Goal: Information Seeking & Learning: Find specific page/section

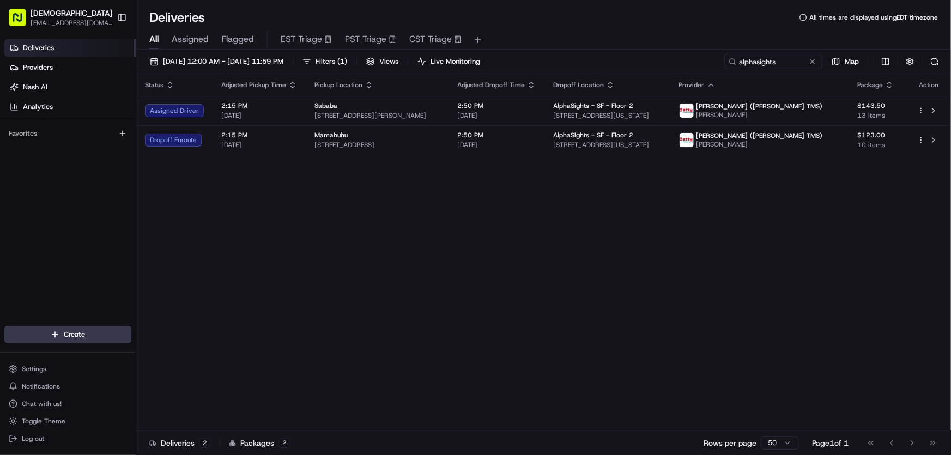
click at [295, 202] on div "Status Adjusted Pickup Time Pickup Location Adjusted Dropoff Time Dropoff Locat…" at bounding box center [542, 252] width 813 height 357
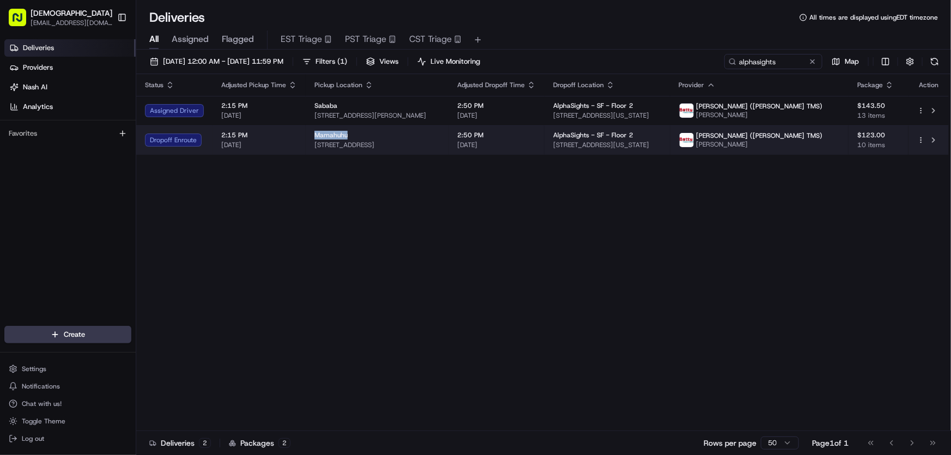
drag, startPoint x: 311, startPoint y: 134, endPoint x: 349, endPoint y: 135, distance: 38.2
click at [349, 135] on td "Mamahuhu 3991 24th St, San Francisco, CA 94114, USA" at bounding box center [377, 139] width 143 height 29
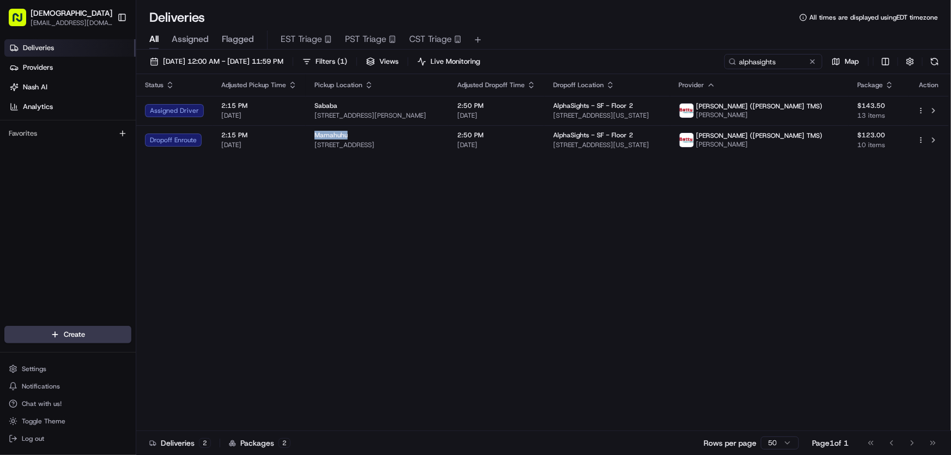
copy span "Mamahuhu"
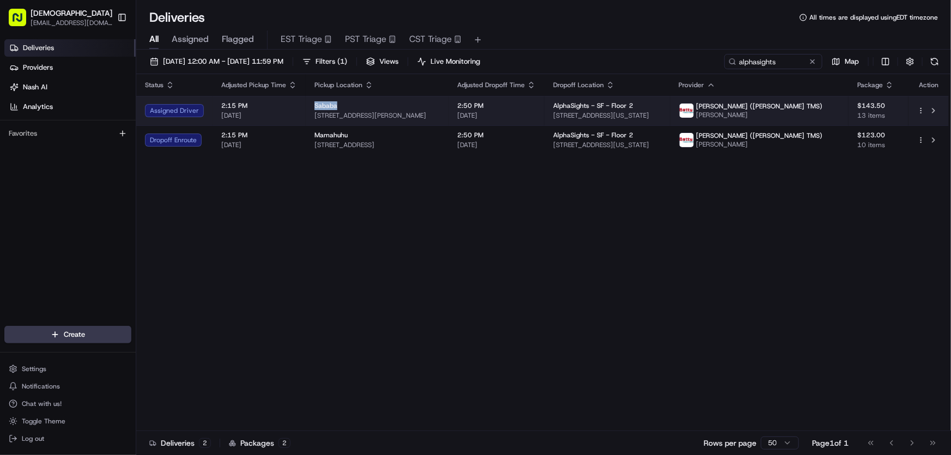
drag, startPoint x: 309, startPoint y: 106, endPoint x: 337, endPoint y: 106, distance: 28.3
click at [337, 106] on td "Sababa 71 Stevenson St, San Francisco, CA 94105, USA" at bounding box center [377, 110] width 143 height 29
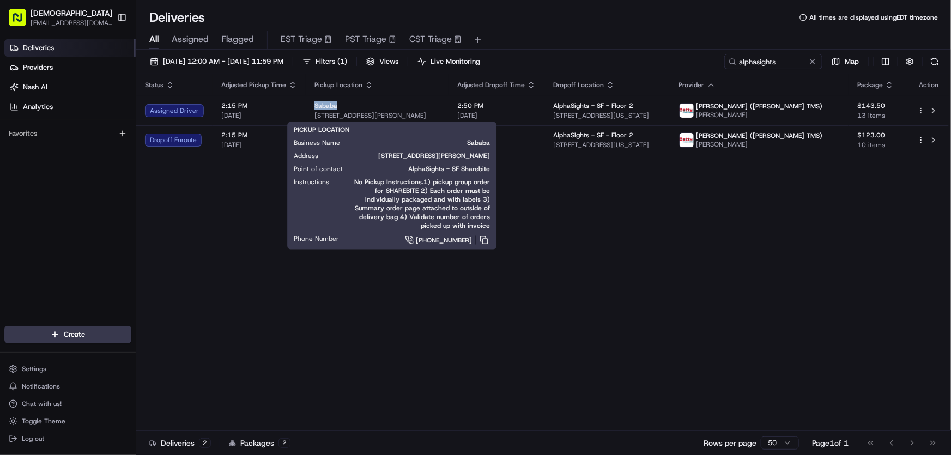
copy span "Sababa"
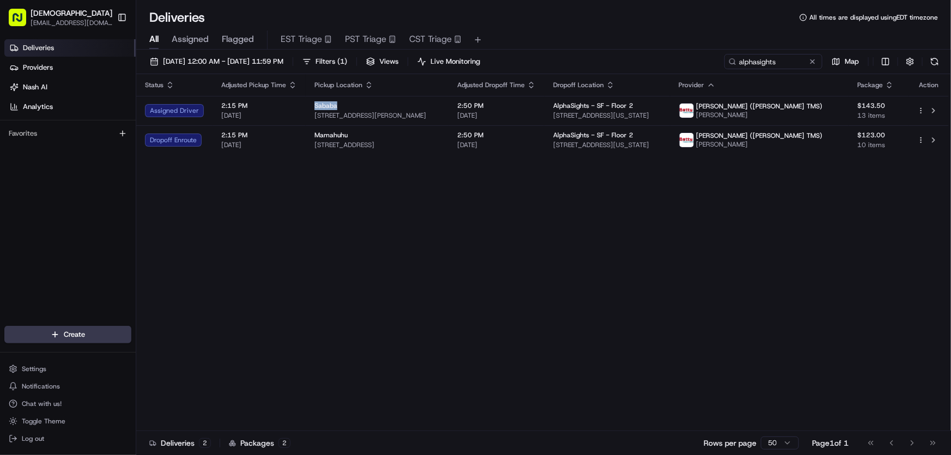
click at [355, 195] on div "Status Adjusted Pickup Time Pickup Location Adjusted Dropoff Time Dropoff Locat…" at bounding box center [542, 252] width 813 height 357
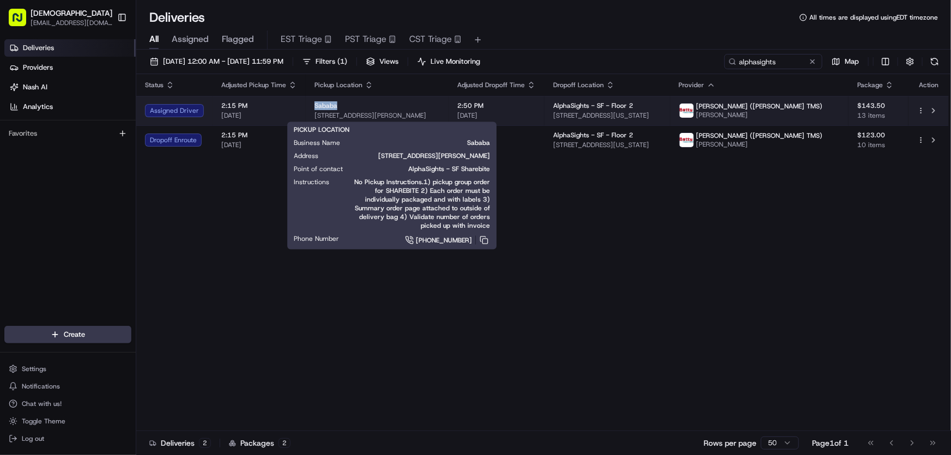
drag, startPoint x: 310, startPoint y: 107, endPoint x: 333, endPoint y: 106, distance: 22.9
click at [333, 106] on td "Sababa 71 Stevenson St, San Francisco, CA 94105, USA" at bounding box center [377, 110] width 143 height 29
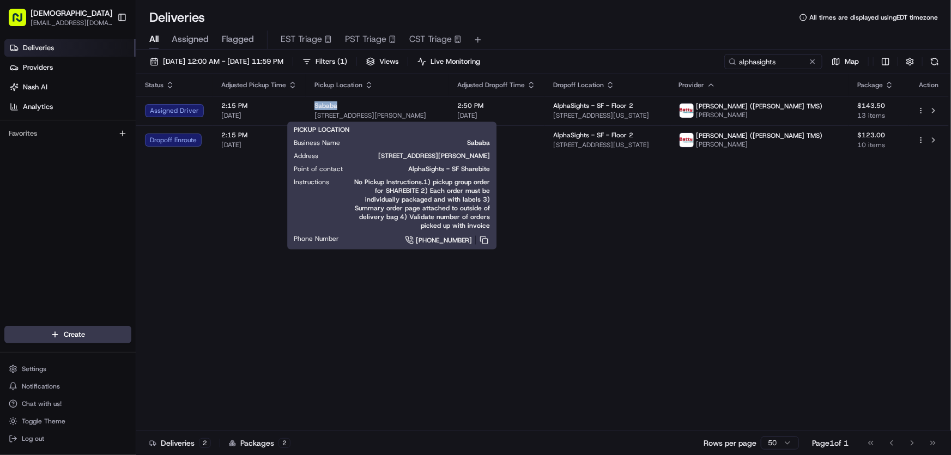
copy span "Sababa"
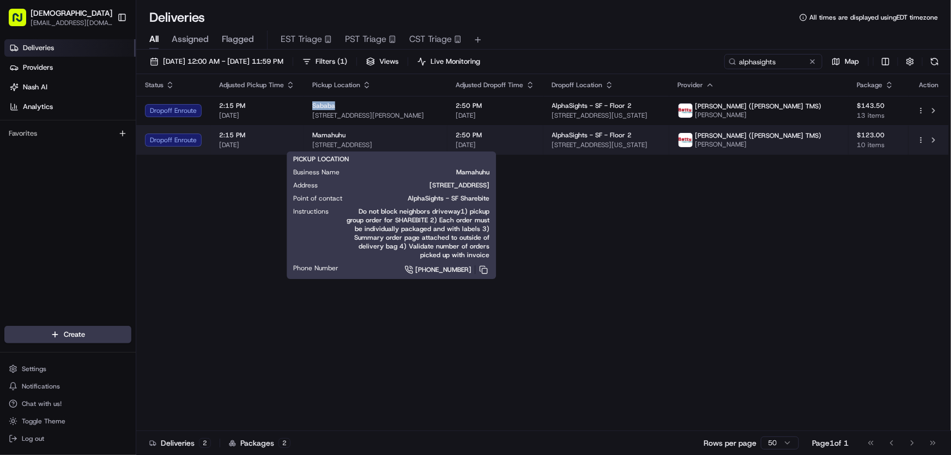
drag, startPoint x: 456, startPoint y: 144, endPoint x: 309, endPoint y: 142, distance: 146.6
click at [309, 142] on td "Mamahuhu 3991 24th St, San Francisco, CA 94114, USA" at bounding box center [376, 139] width 144 height 29
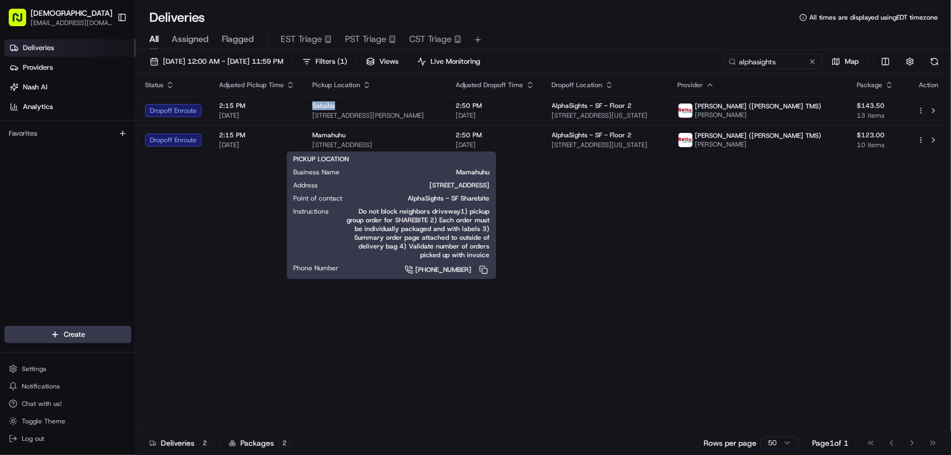
copy span "3991 24th St, San Francisco, CA 94114, USA"
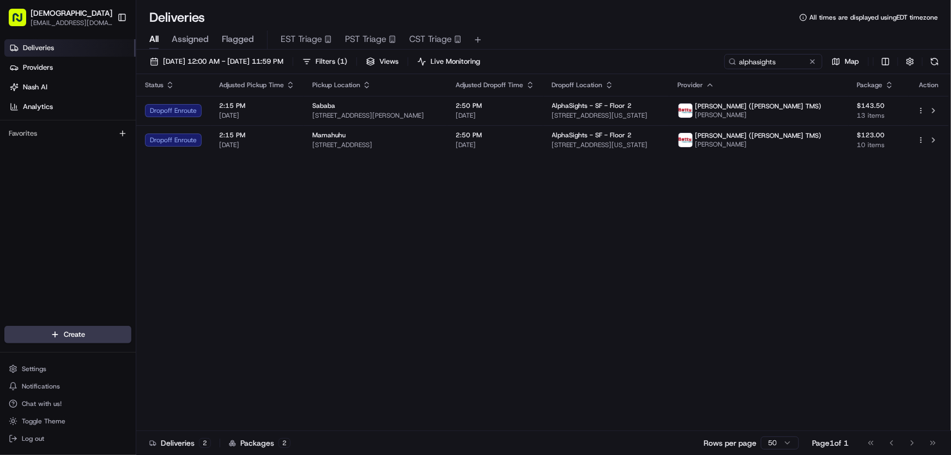
click at [506, 220] on div "Status Adjusted Pickup Time Pickup Location Adjusted Dropoff Time Dropoff Locat…" at bounding box center [542, 252] width 813 height 357
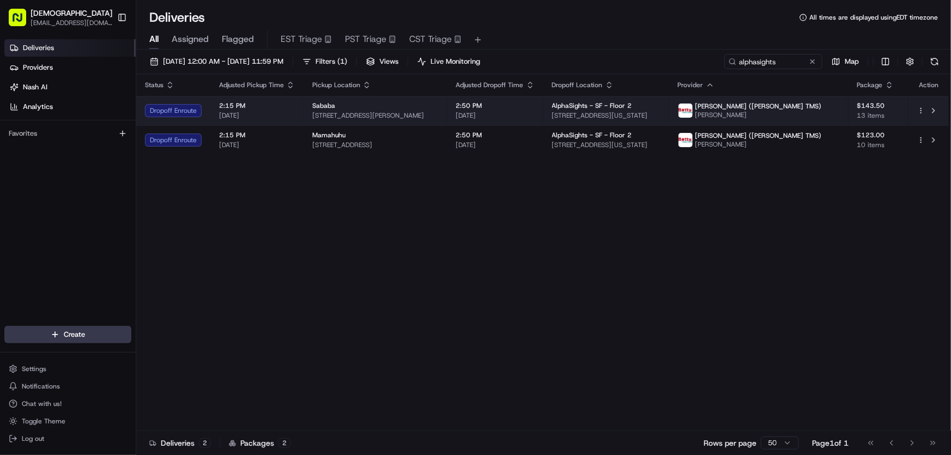
drag, startPoint x: 312, startPoint y: 113, endPoint x: 461, endPoint y: 114, distance: 148.8
click at [439, 114] on span "71 Stevenson St, San Francisco, CA 94105, USA" at bounding box center [375, 115] width 126 height 9
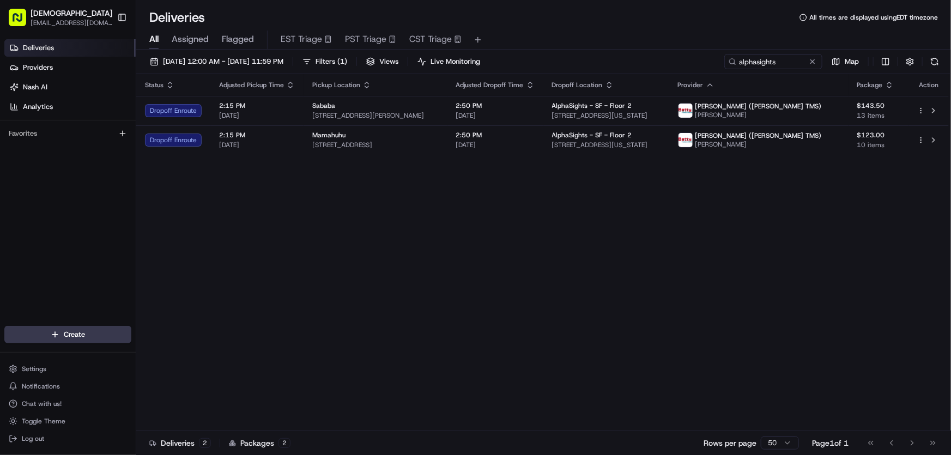
copy span "71 Stevenson St, San Francisco, CA 94105, USA"
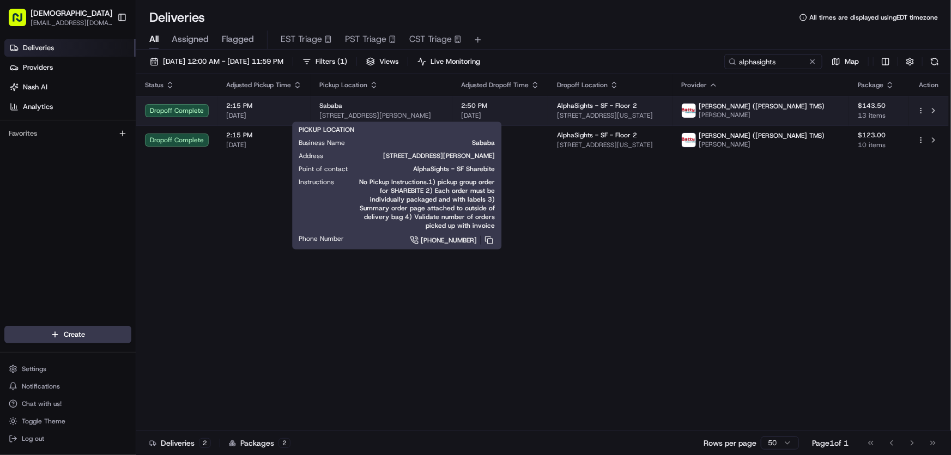
click at [383, 110] on div "Sababa 71 Stevenson St, San Francisco, CA 94105, USA" at bounding box center [381, 110] width 124 height 19
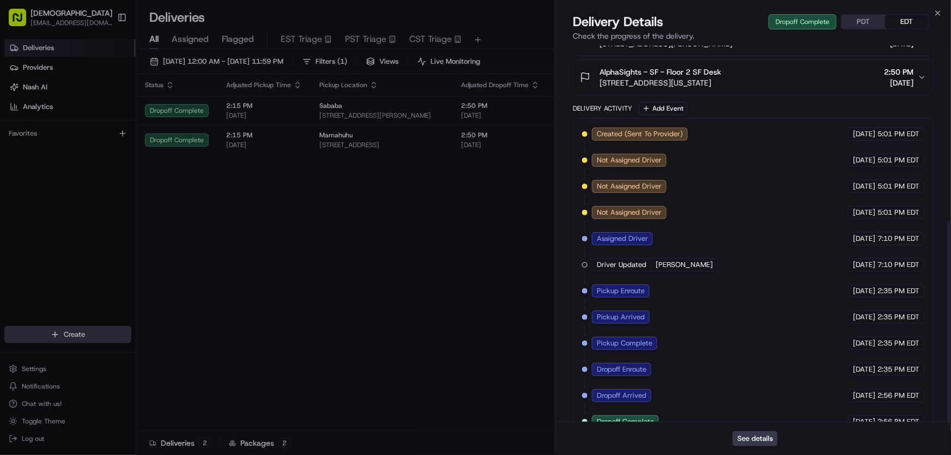
scroll to position [327, 0]
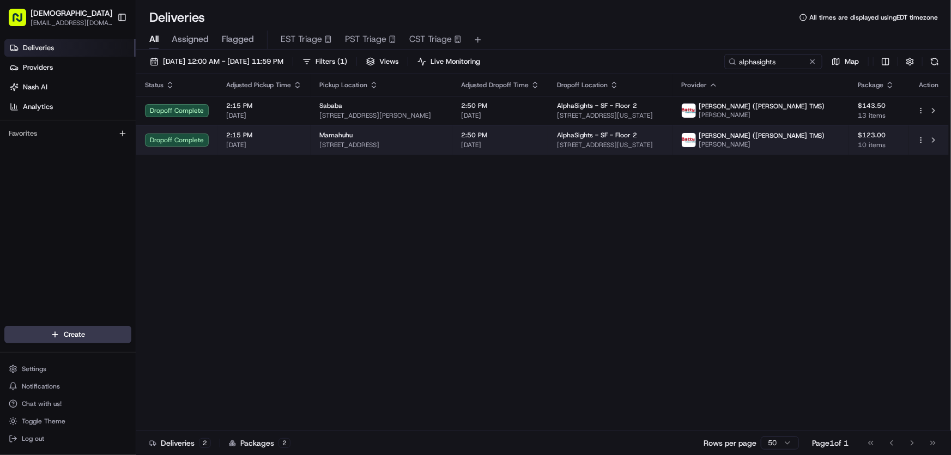
click at [409, 140] on div "Mamahuhu 3991 24th St, San Francisco, CA 94114, USA" at bounding box center [381, 140] width 124 height 19
click at [486, 131] on td "2:50 PM 08/21/2025" at bounding box center [500, 139] width 96 height 29
click at [405, 142] on span "3991 24th St, San Francisco, CA 94114, USA" at bounding box center [381, 145] width 124 height 9
click at [388, 142] on span "3991 24th St, San Francisco, CA 94114, USA" at bounding box center [381, 145] width 124 height 9
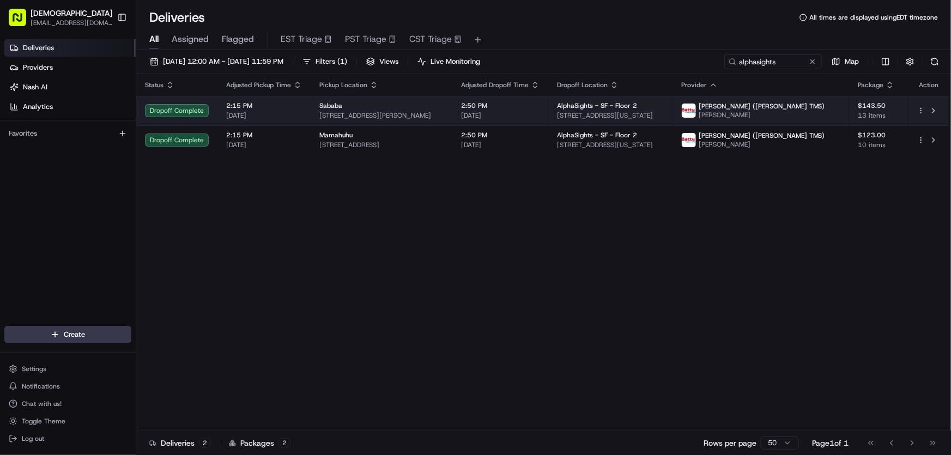
click at [386, 110] on div "Sababa 71 Stevenson St, San Francisco, CA 94105, USA" at bounding box center [381, 110] width 124 height 19
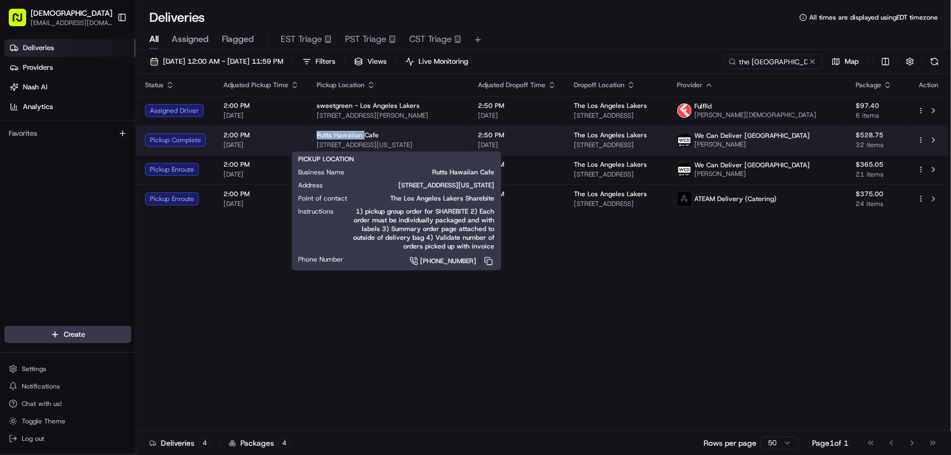
drag, startPoint x: 311, startPoint y: 136, endPoint x: 360, endPoint y: 136, distance: 49.6
click at [360, 136] on td "Rutts Hawaiian Cafe 11707 Washington Pl, Los Angeles, CA 90066, USA" at bounding box center [388, 139] width 161 height 29
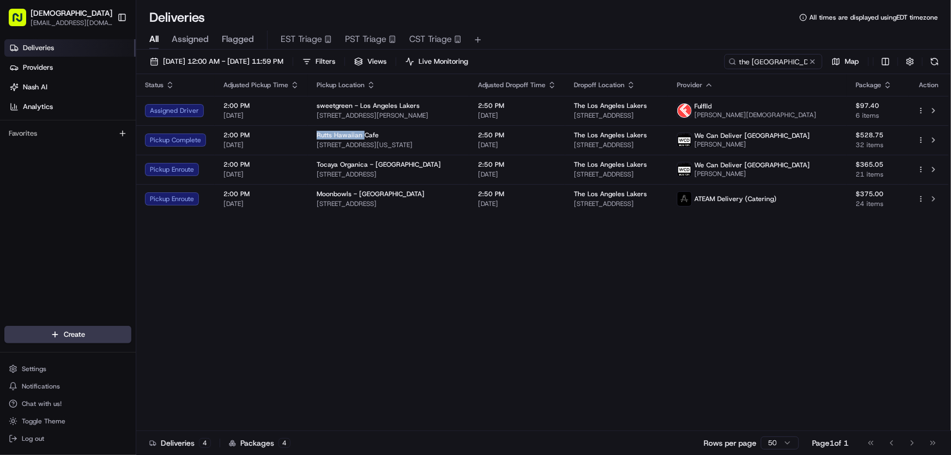
copy span "Rutts Hawaiian"
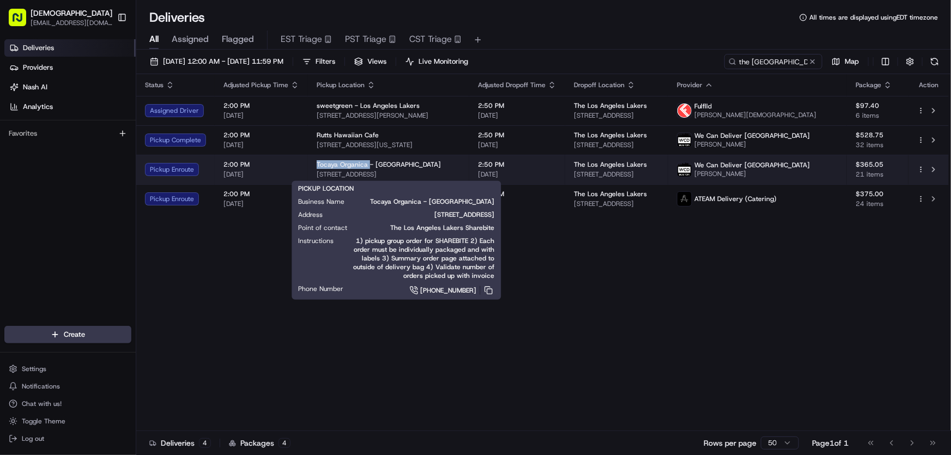
drag, startPoint x: 313, startPoint y: 162, endPoint x: 366, endPoint y: 166, distance: 53.5
click at [366, 166] on td "Tocaya Organica - Playa Vista 12150 Millennium Dr, Los Angeles, CA 90094, USA" at bounding box center [388, 169] width 161 height 29
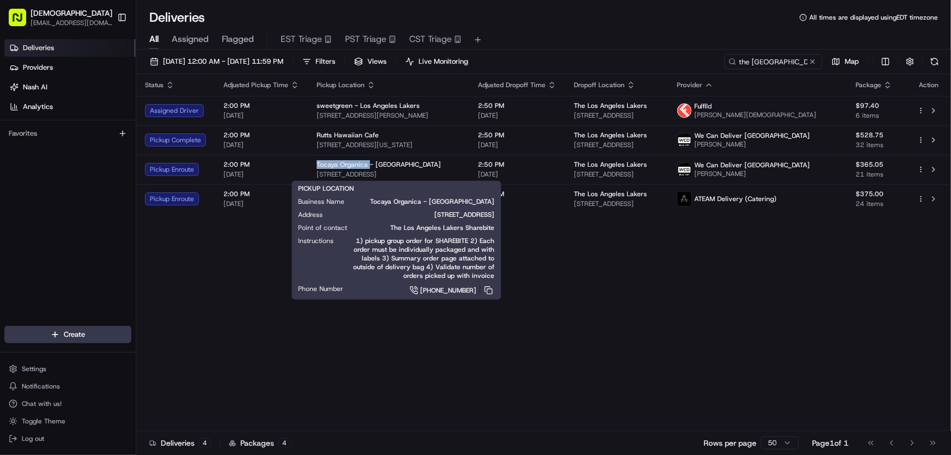
copy span "Tocaya Organica"
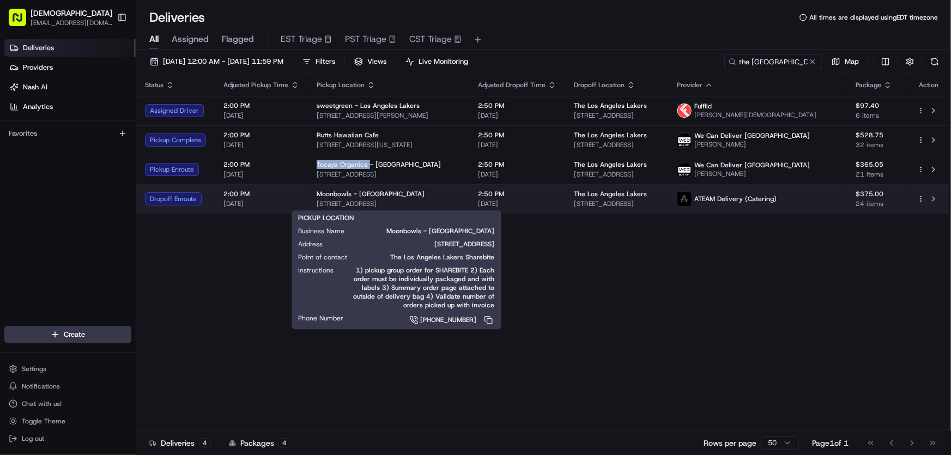
drag, startPoint x: 444, startPoint y: 202, endPoint x: 307, endPoint y: 207, distance: 136.9
click at [308, 207] on td "Moonbowls - Venice 411 Lincoln Blvd, Venice, CA 90291, USA" at bounding box center [388, 198] width 161 height 29
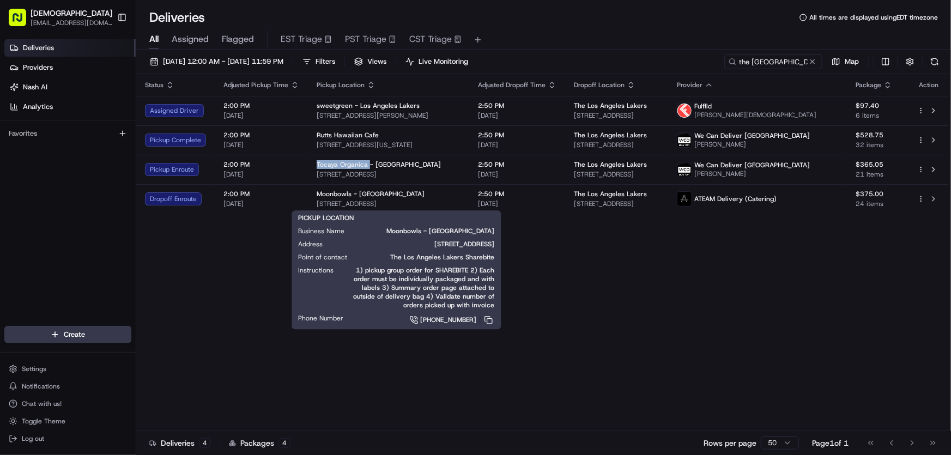
copy span "411 Lincoln Blvd, Venice, CA 90291, USA"
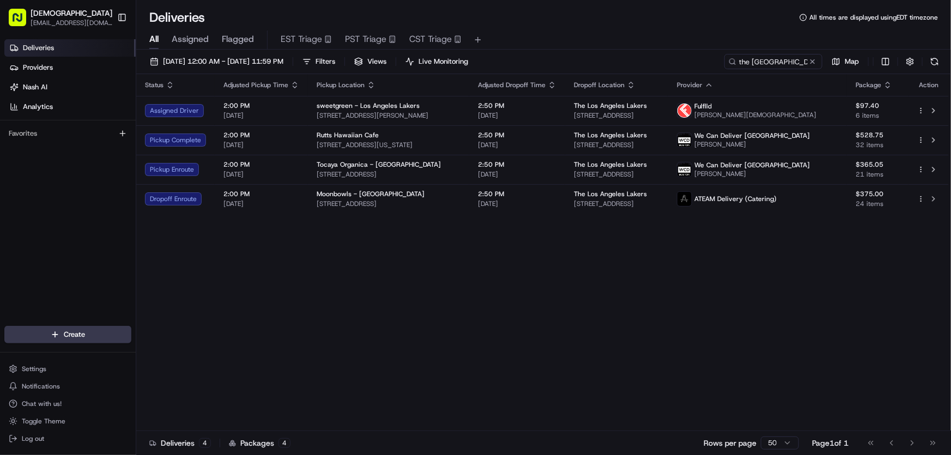
click at [325, 253] on div "Status Adjusted Pickup Time Pickup Location Adjusted Dropoff Time Dropoff Locat…" at bounding box center [542, 252] width 813 height 357
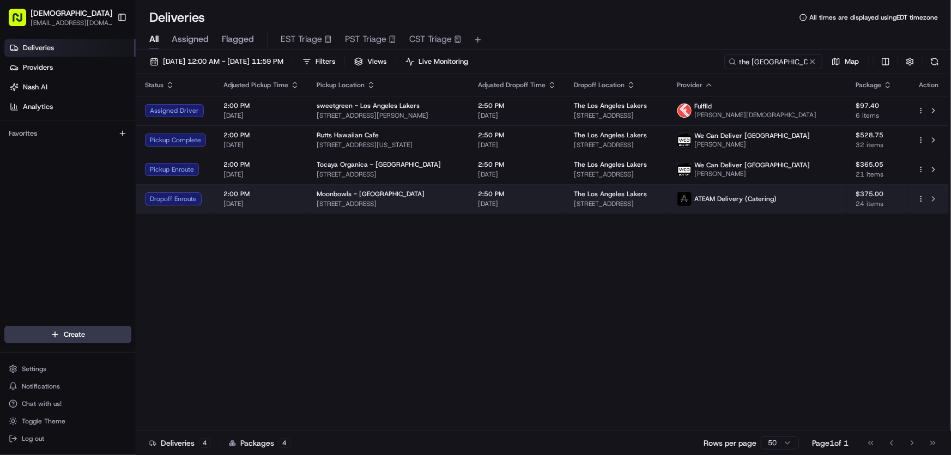
click at [387, 194] on div "Moonbowls - Venice" at bounding box center [389, 194] width 144 height 9
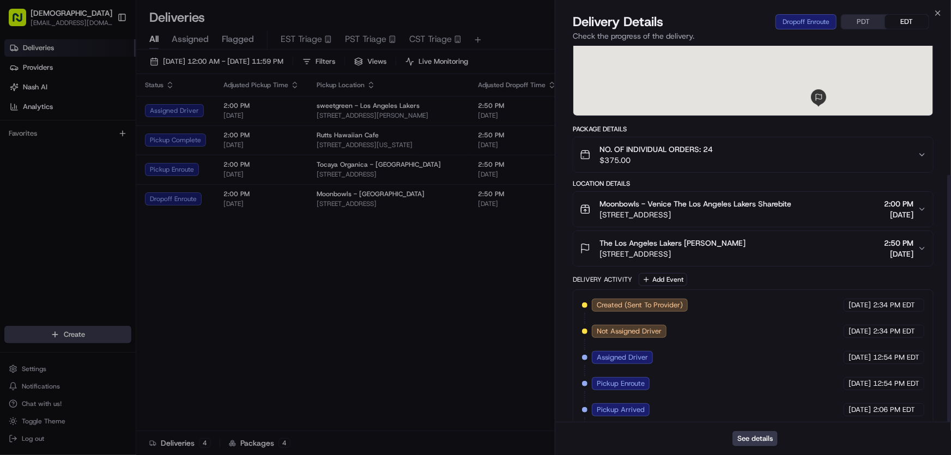
scroll to position [196, 0]
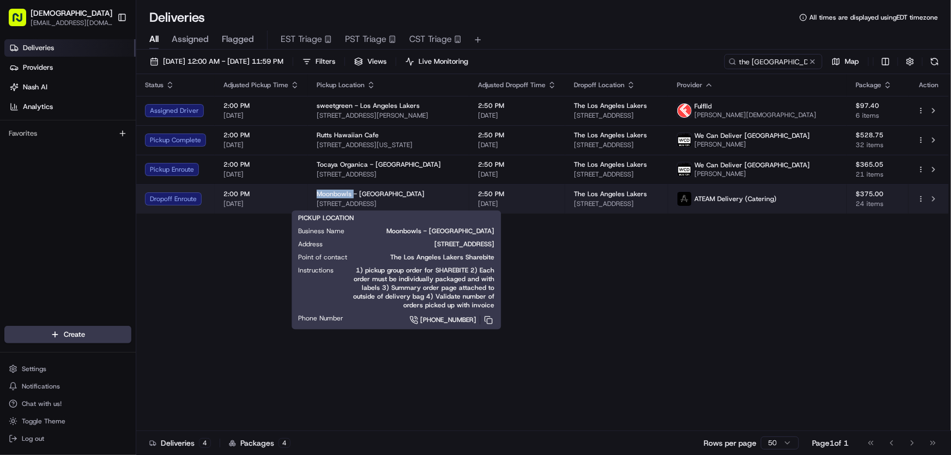
drag, startPoint x: 316, startPoint y: 192, endPoint x: 353, endPoint y: 196, distance: 37.3
click at [353, 196] on span "Moonbowls - Venice" at bounding box center [371, 194] width 108 height 9
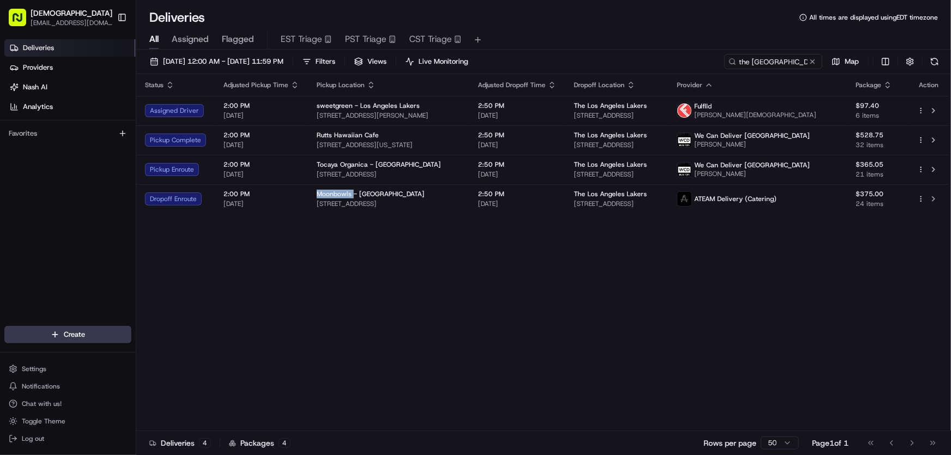
copy span "Moonbowls"
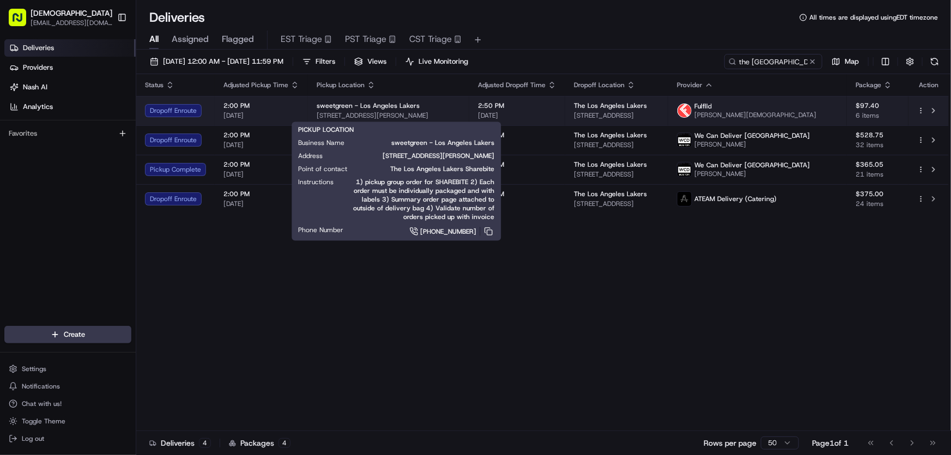
drag, startPoint x: 313, startPoint y: 112, endPoint x: 442, endPoint y: 113, distance: 128.6
click at [442, 113] on td "sweetgreen - Los Angeles Lakers 3200 N Sepulveda Blvd, Manhattan Beach, CA 9026…" at bounding box center [388, 110] width 161 height 29
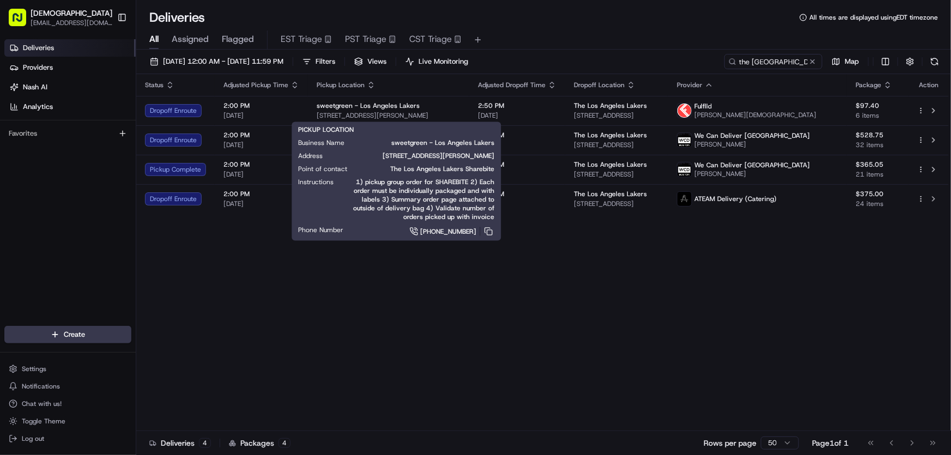
copy span "3200 N Sepulveda Blvd, Manhattan Beach"
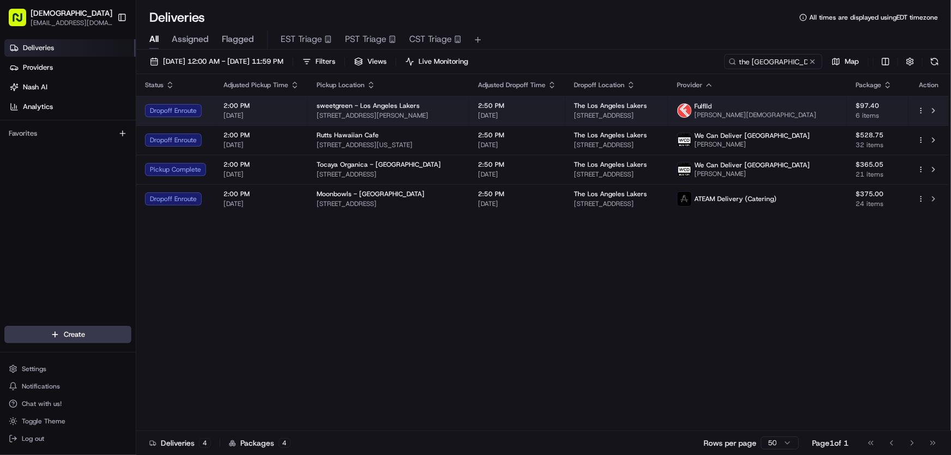
click at [461, 112] on span "3200 N Sepulveda Blvd, Manhattan Beach, CA 90266, USA" at bounding box center [389, 115] width 144 height 9
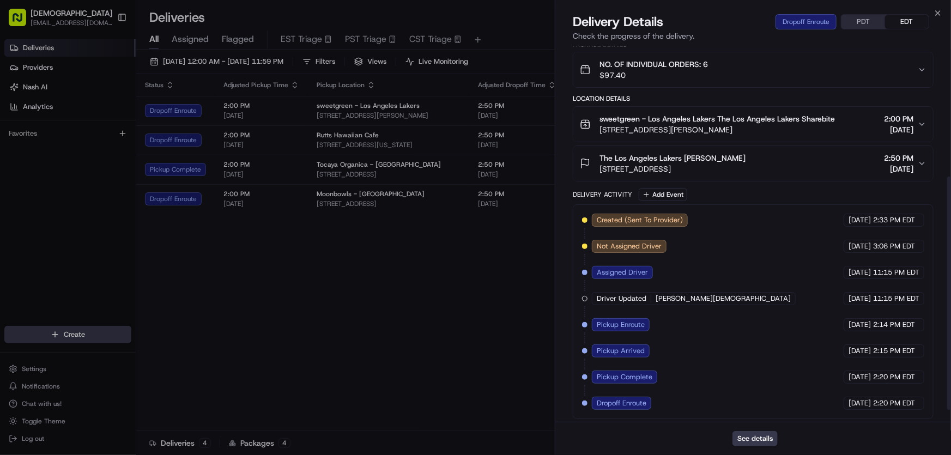
scroll to position [231, 0]
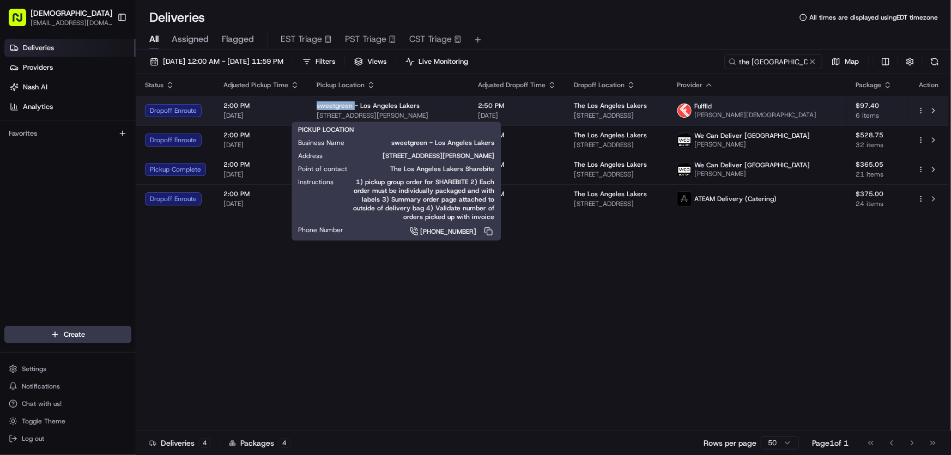
drag, startPoint x: 314, startPoint y: 104, endPoint x: 351, endPoint y: 105, distance: 37.1
click at [351, 105] on td "sweetgreen - Los Angeles Lakers 3200 N Sepulveda Blvd, Manhattan Beach, CA 9026…" at bounding box center [388, 110] width 161 height 29
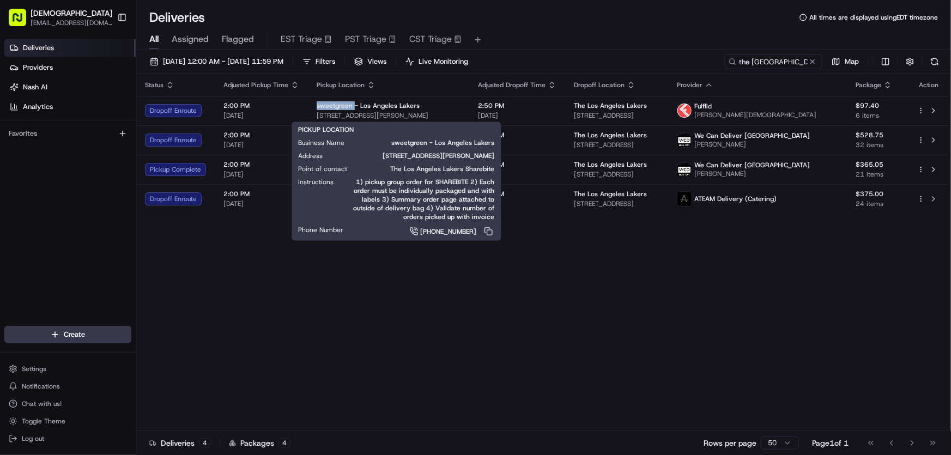
copy span "sweetgreen"
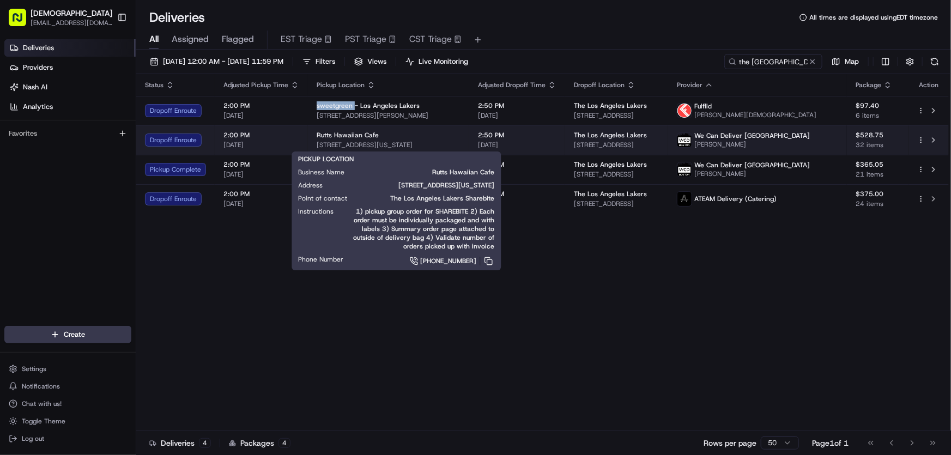
drag, startPoint x: 305, startPoint y: 143, endPoint x: 430, endPoint y: 149, distance: 124.4
click at [430, 149] on tr "Dropoff Enroute 2:00 PM 08/21/2025 Rutts Hawaiian Cafe 11707 Washington Pl, Los…" at bounding box center [542, 139] width 813 height 29
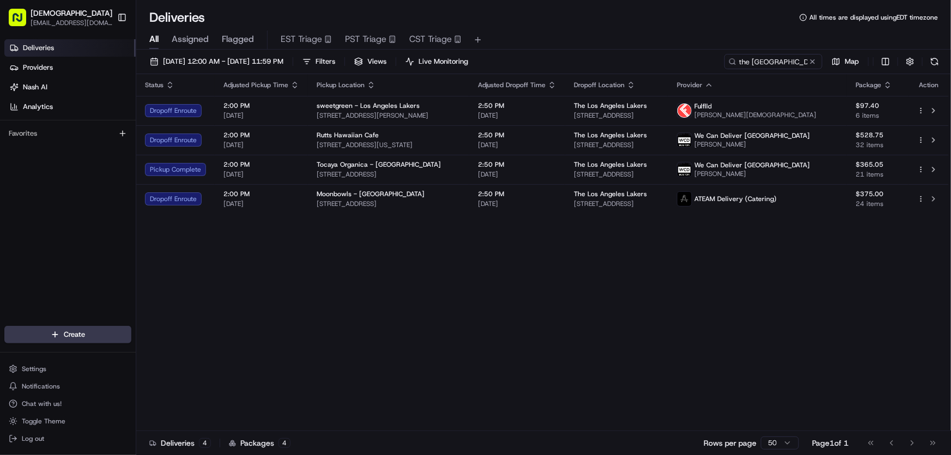
click at [468, 3] on div "Deliveries All times are displayed using EDT timezone All Assigned Flagged EST …" at bounding box center [543, 227] width 815 height 455
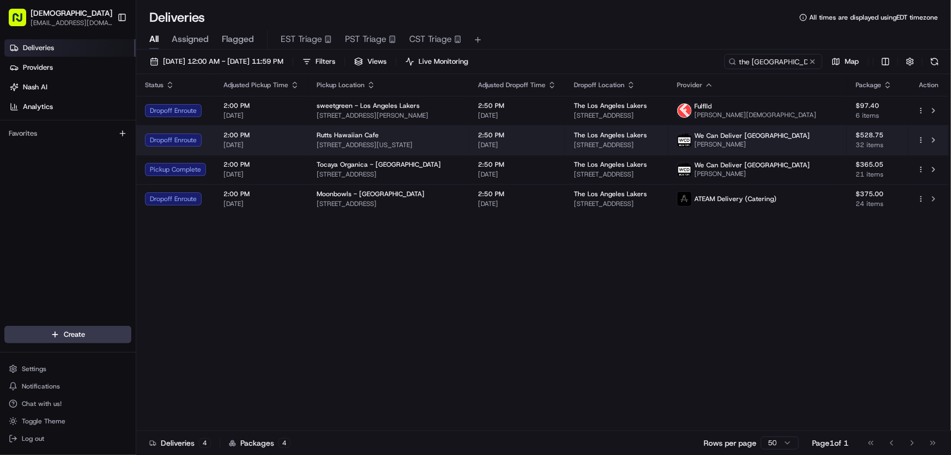
drag, startPoint x: 314, startPoint y: 143, endPoint x: 474, endPoint y: 148, distance: 159.8
click at [469, 148] on td "Rutts Hawaiian Cafe 11707 Washington Pl, Los Angeles, CA 90066, USA" at bounding box center [388, 139] width 161 height 29
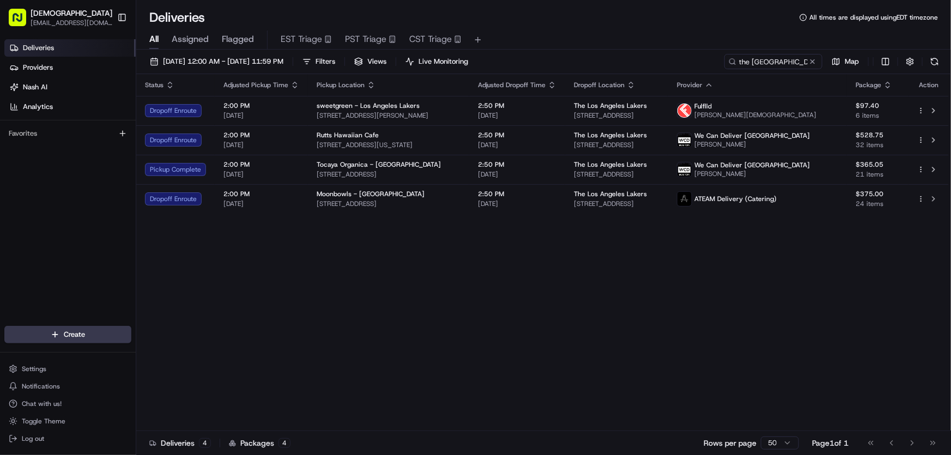
copy span "11707 Washington Pl, Los Angeles, CA 90066, USA"
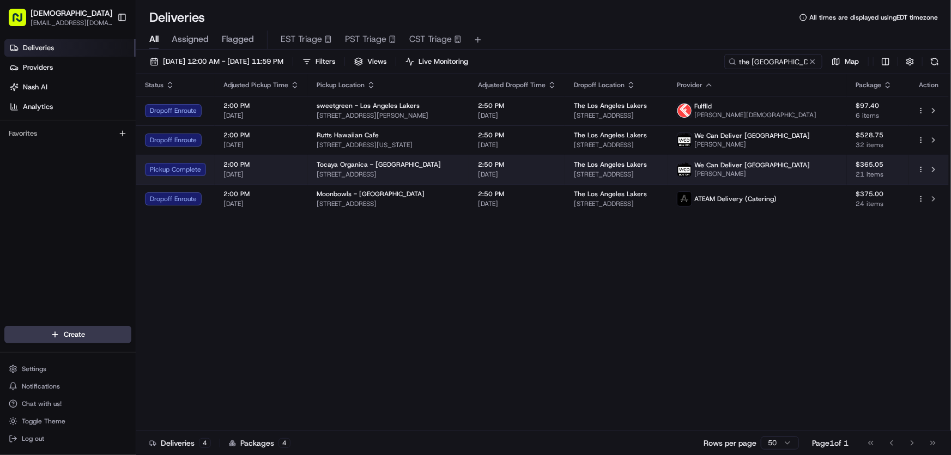
click at [351, 167] on span "Tocaya Organica - Playa Vista" at bounding box center [379, 164] width 124 height 9
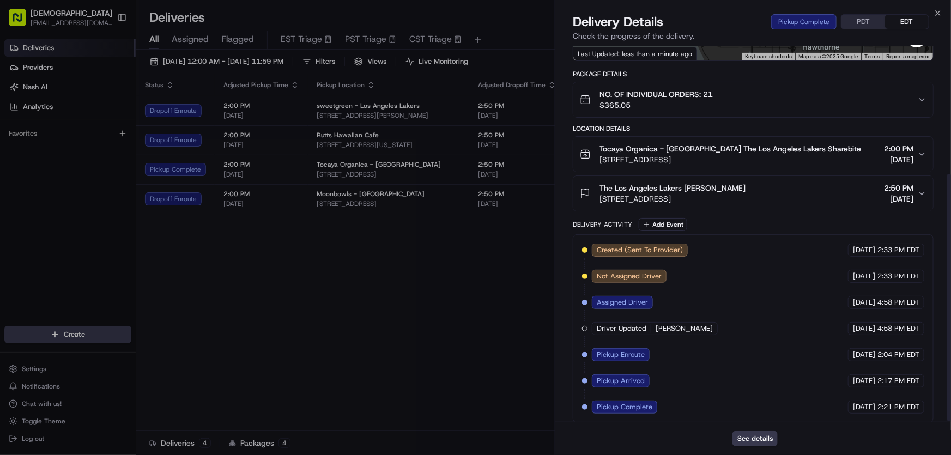
scroll to position [196, 0]
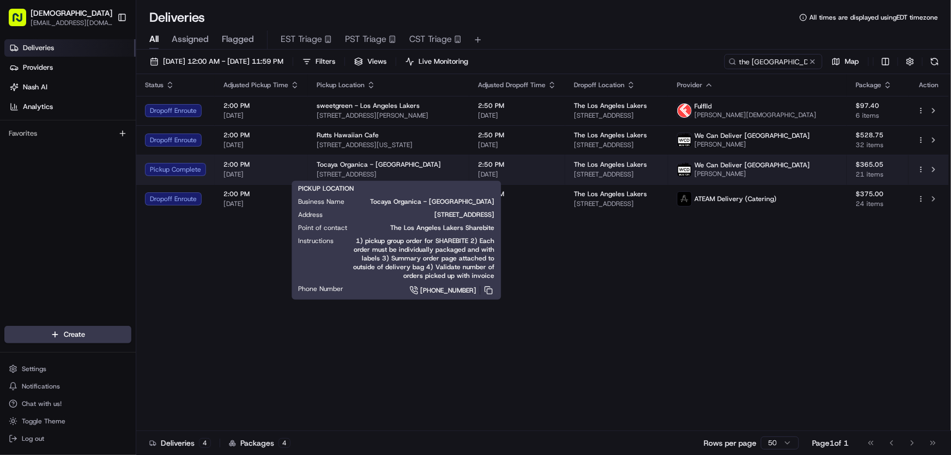
drag, startPoint x: 470, startPoint y: 172, endPoint x: 311, endPoint y: 174, distance: 159.2
click at [311, 174] on td "Tocaya Organica - Playa Vista 12150 Millennium Dr, Los Angeles, CA 90094, USA" at bounding box center [388, 169] width 161 height 29
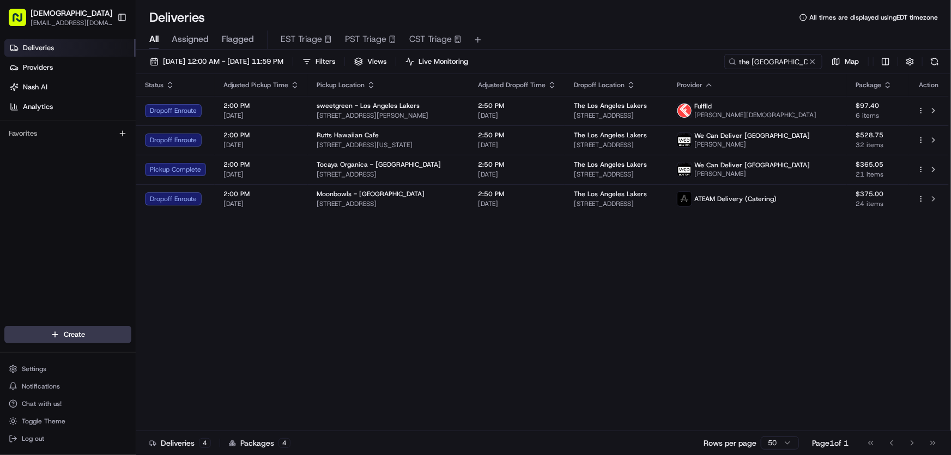
copy span "12150 Millennium Dr, Los Angeles, CA 90094, USA"
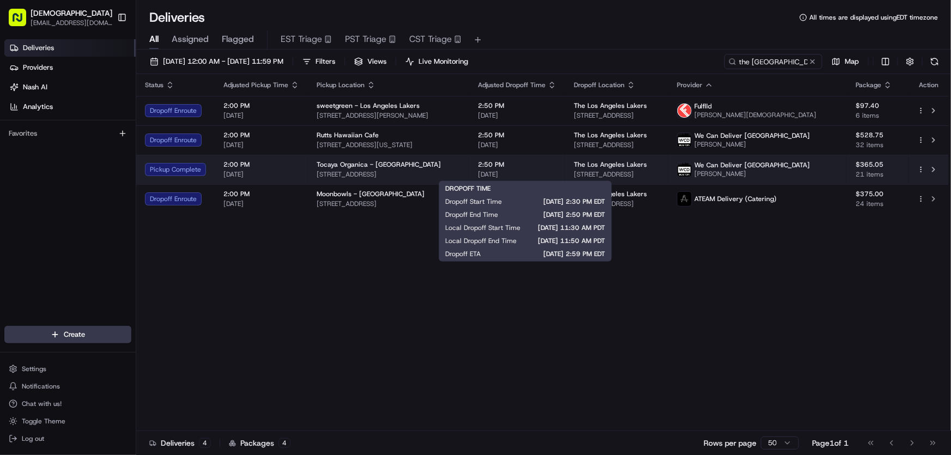
click at [500, 167] on span "2:50 PM" at bounding box center [517, 164] width 78 height 9
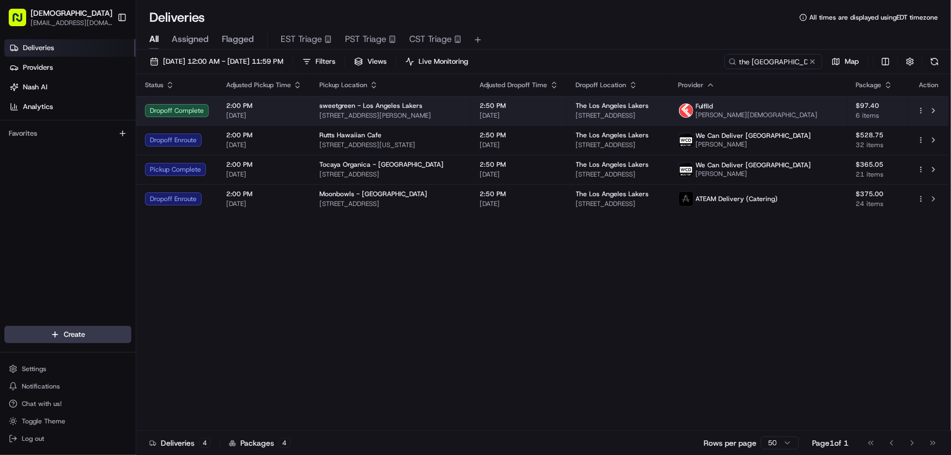
click at [402, 106] on span "sweetgreen - Los Angeles Lakers" at bounding box center [370, 105] width 103 height 9
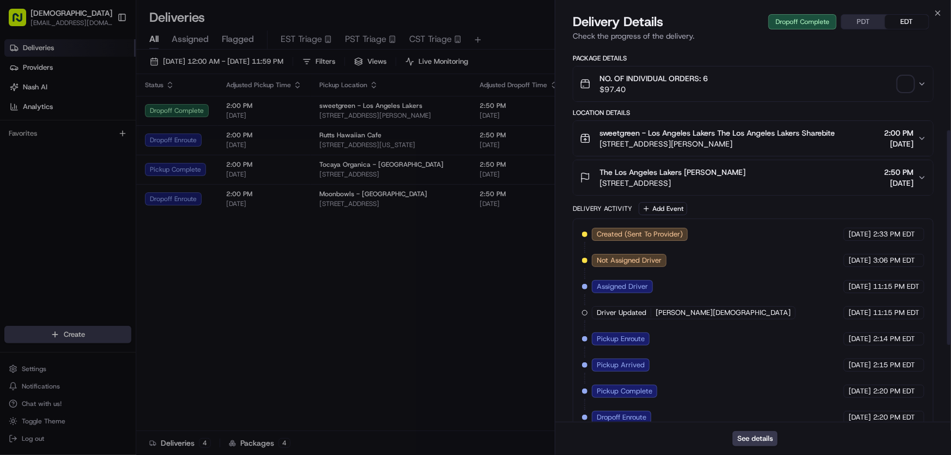
scroll to position [283, 0]
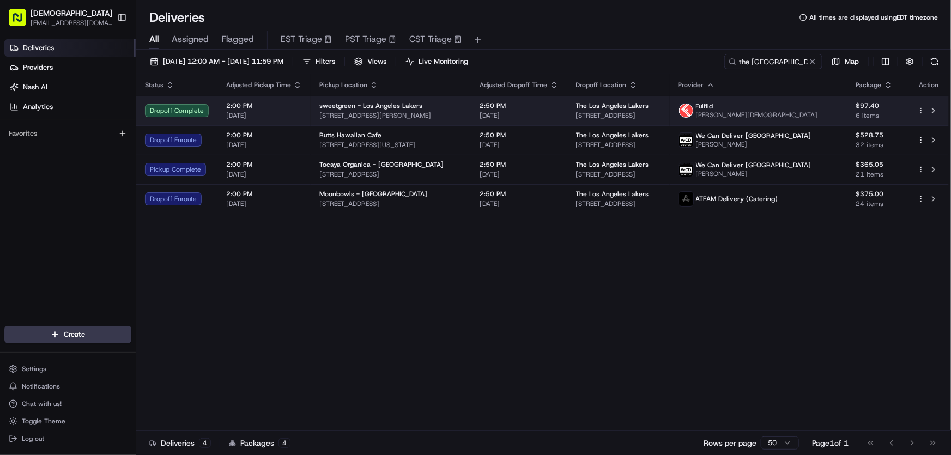
click at [415, 109] on span "sweetgreen - Los Angeles Lakers" at bounding box center [370, 105] width 103 height 9
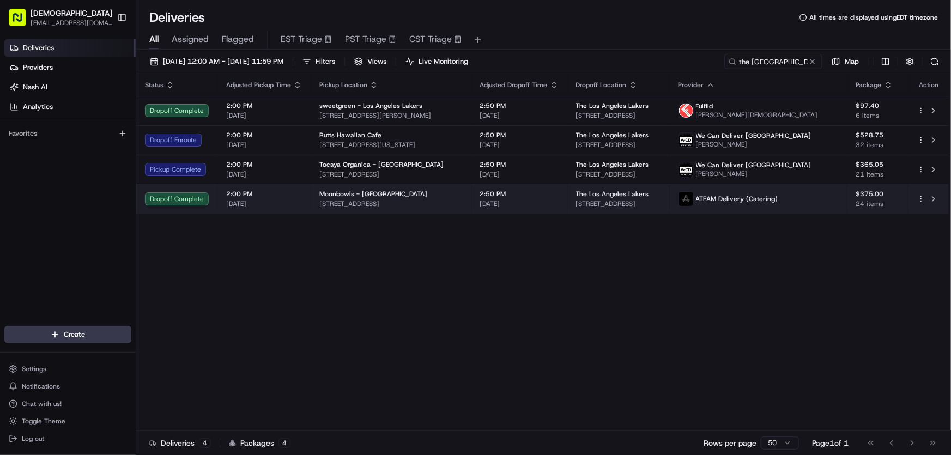
click at [345, 191] on span "Moonbowls - [GEOGRAPHIC_DATA]" at bounding box center [373, 194] width 108 height 9
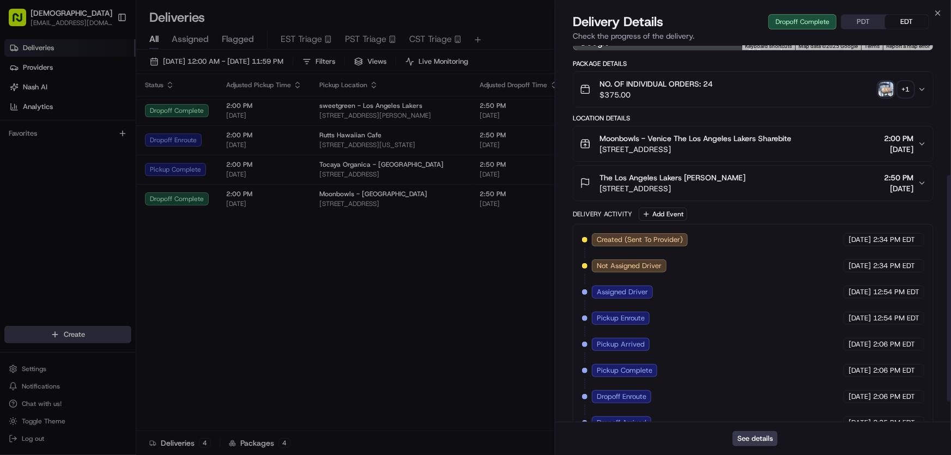
scroll to position [249, 0]
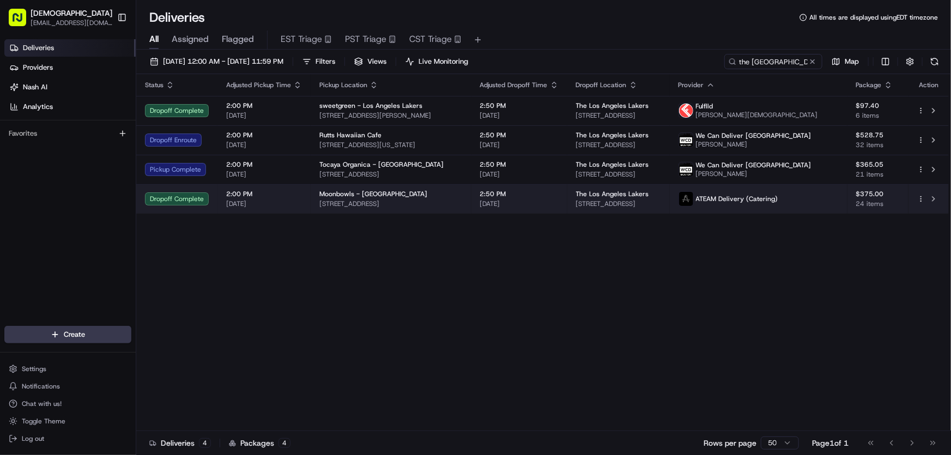
click at [361, 195] on span "Moonbowls - [GEOGRAPHIC_DATA]" at bounding box center [373, 194] width 108 height 9
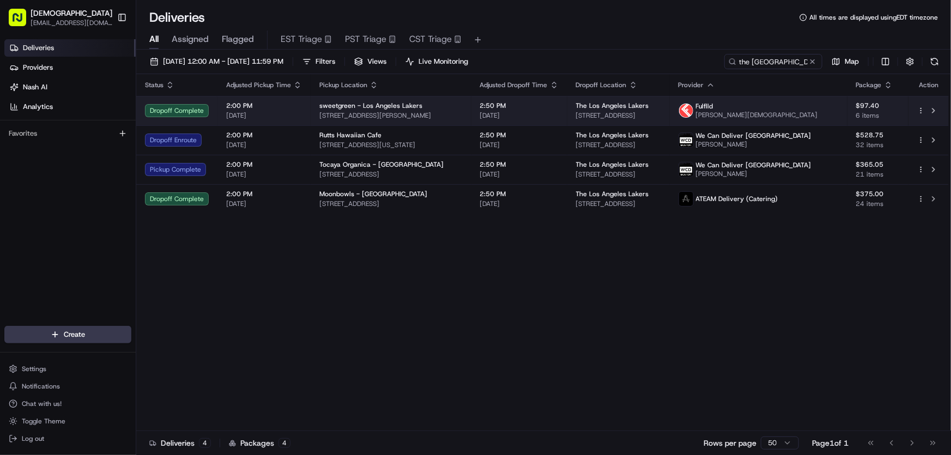
click at [376, 101] on span "sweetgreen - Los Angeles Lakers" at bounding box center [370, 105] width 103 height 9
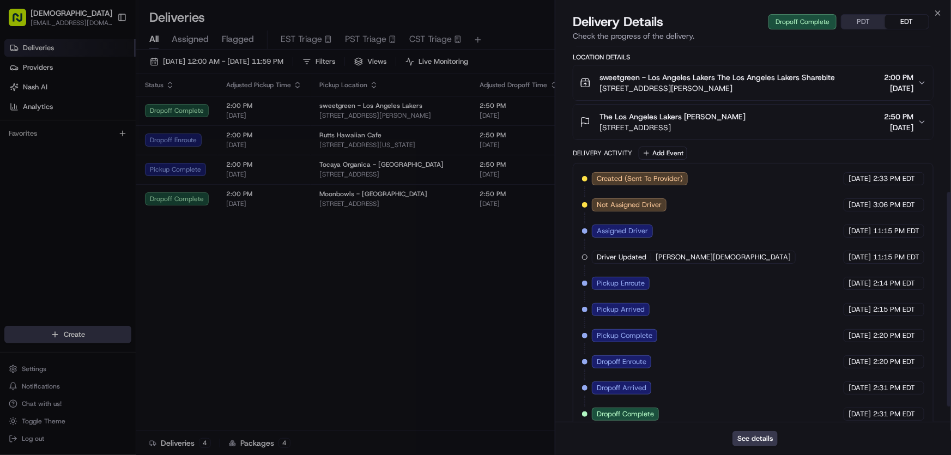
scroll to position [283, 0]
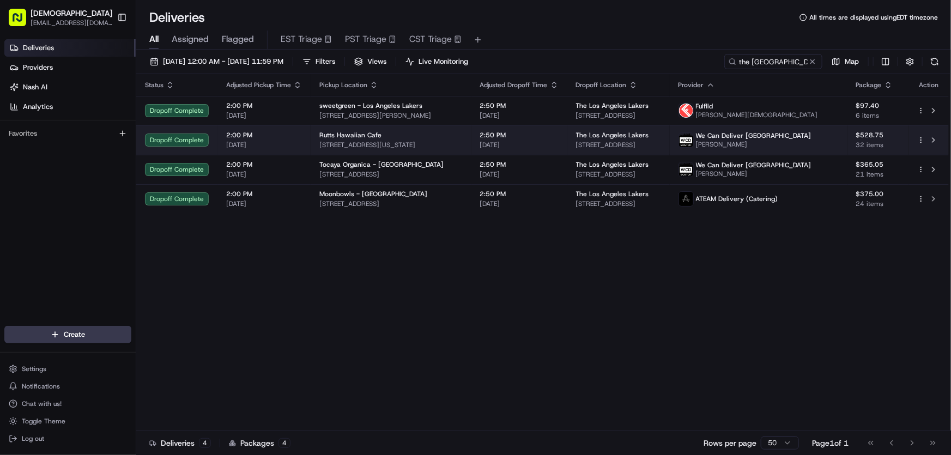
click at [357, 139] on span "Rutts Hawaiian Cafe" at bounding box center [350, 135] width 62 height 9
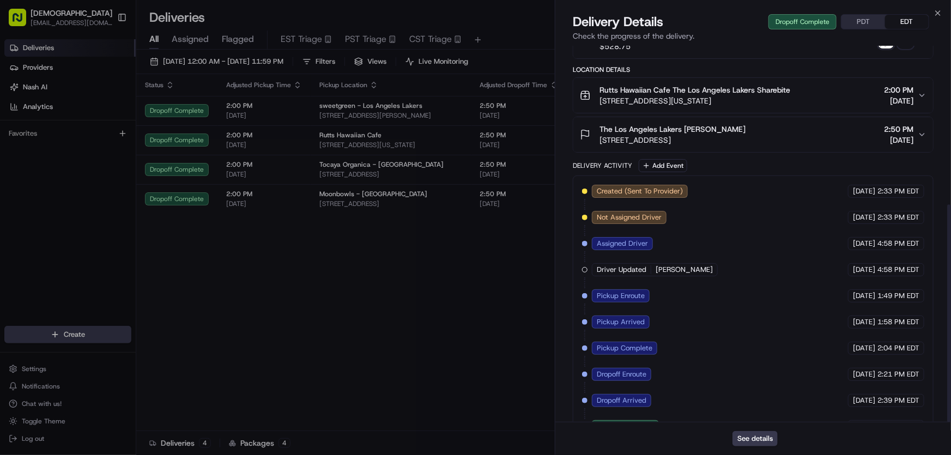
scroll to position [274, 0]
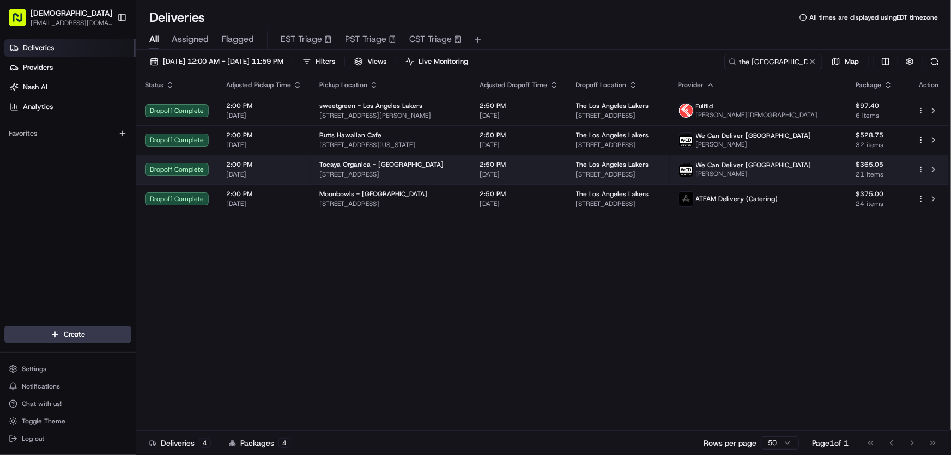
click at [392, 157] on td "Tocaya Organica - [GEOGRAPHIC_DATA] [STREET_ADDRESS]" at bounding box center [391, 169] width 161 height 29
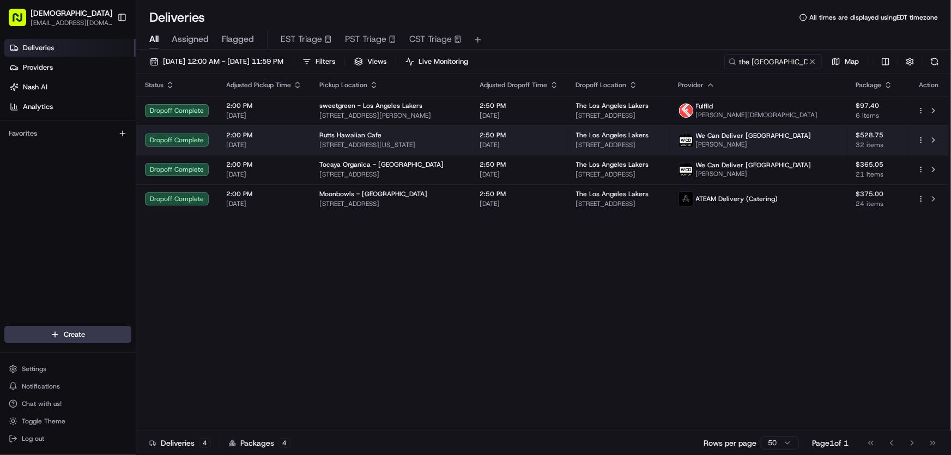
click at [420, 134] on div "Rutts Hawaiian Cafe" at bounding box center [390, 135] width 143 height 9
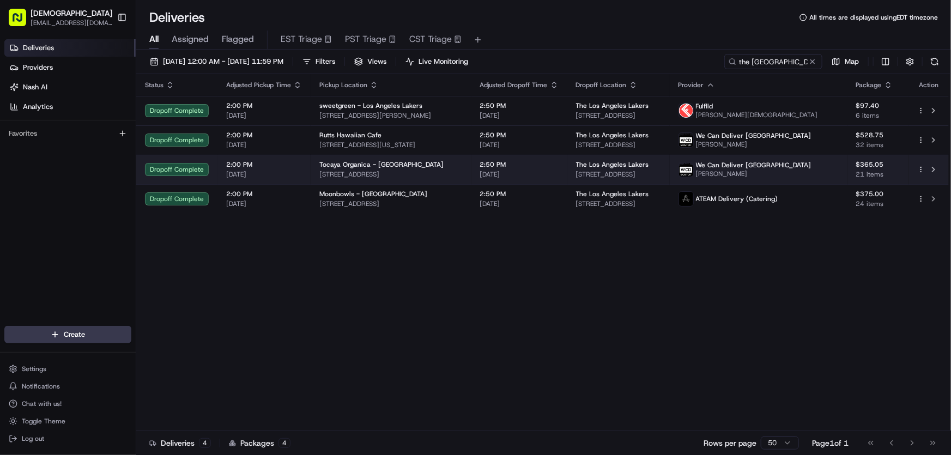
click at [389, 160] on span "Tocaya Organica - [GEOGRAPHIC_DATA]" at bounding box center [381, 164] width 124 height 9
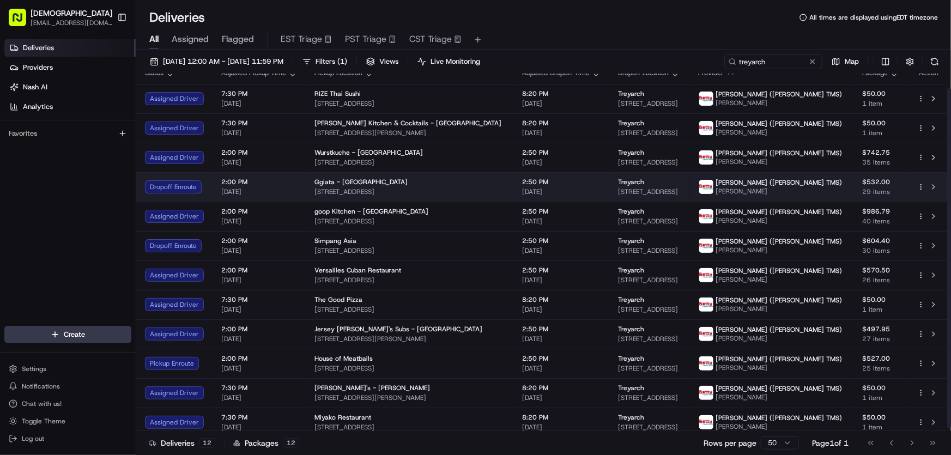
scroll to position [17, 0]
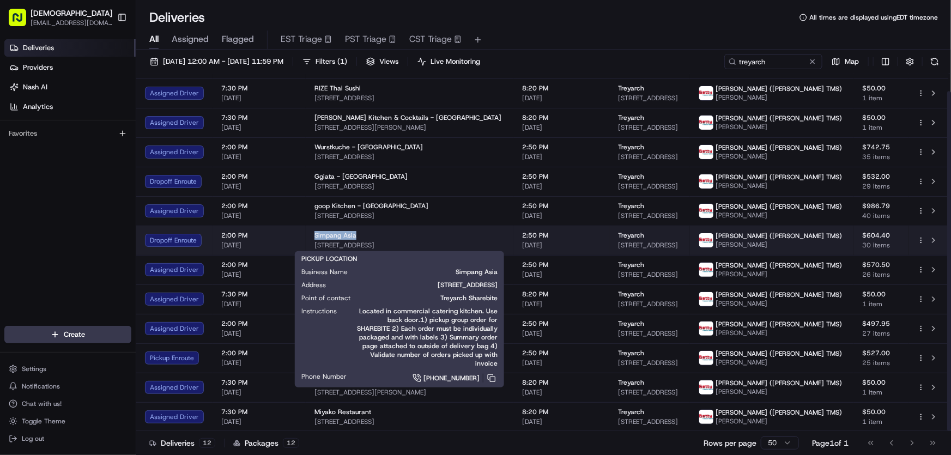
drag, startPoint x: 309, startPoint y: 232, endPoint x: 361, endPoint y: 233, distance: 52.4
click at [361, 233] on td "Simpang Asia [STREET_ADDRESS]" at bounding box center [410, 240] width 208 height 29
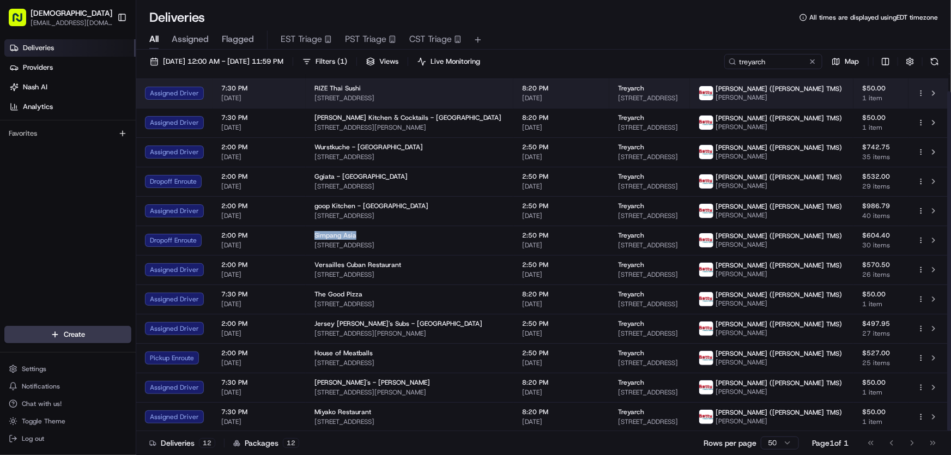
copy span "Simpang Asia"
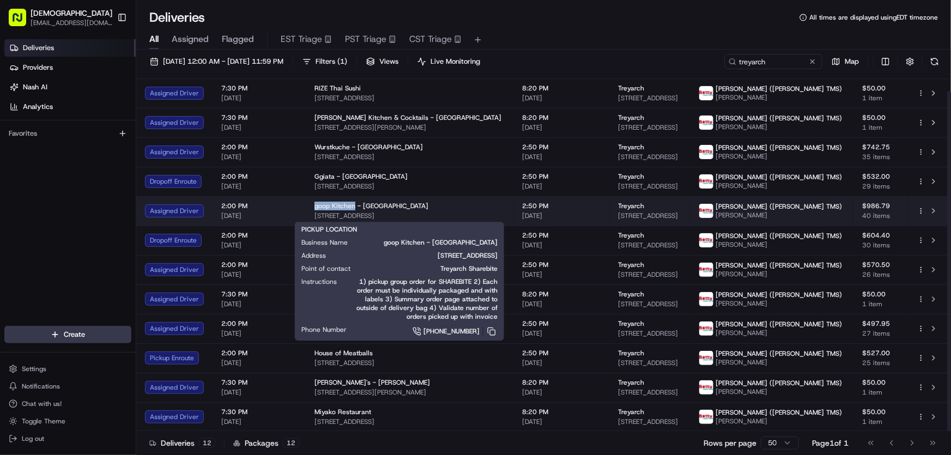
drag, startPoint x: 312, startPoint y: 203, endPoint x: 351, endPoint y: 207, distance: 38.9
click at [351, 207] on td "goop Kitchen - [GEOGRAPHIC_DATA] [STREET_ADDRESS]" at bounding box center [410, 210] width 208 height 29
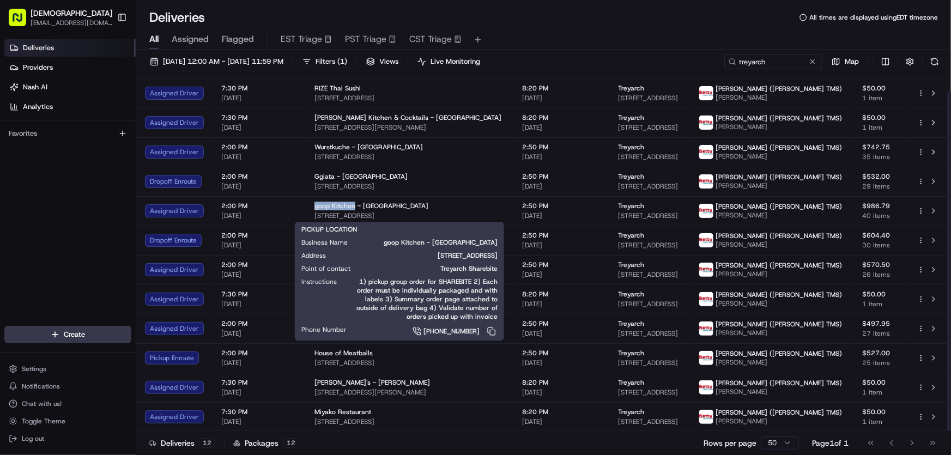
copy span "goop Kitchen"
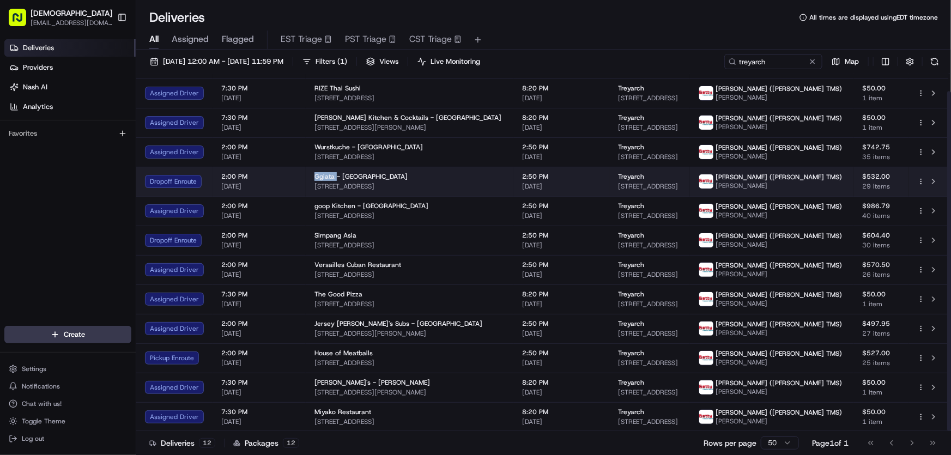
drag, startPoint x: 312, startPoint y: 174, endPoint x: 335, endPoint y: 174, distance: 22.9
click at [335, 174] on span "Ggiata - Venice" at bounding box center [361, 176] width 93 height 9
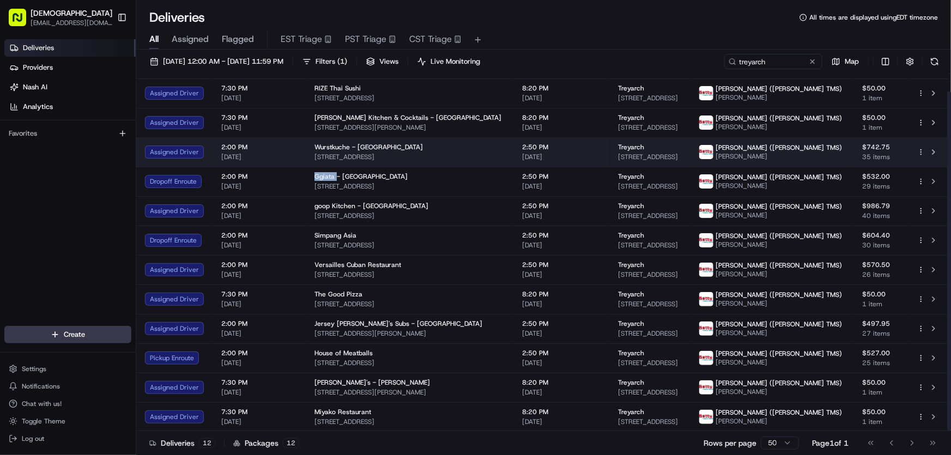
copy span "Ggiata"
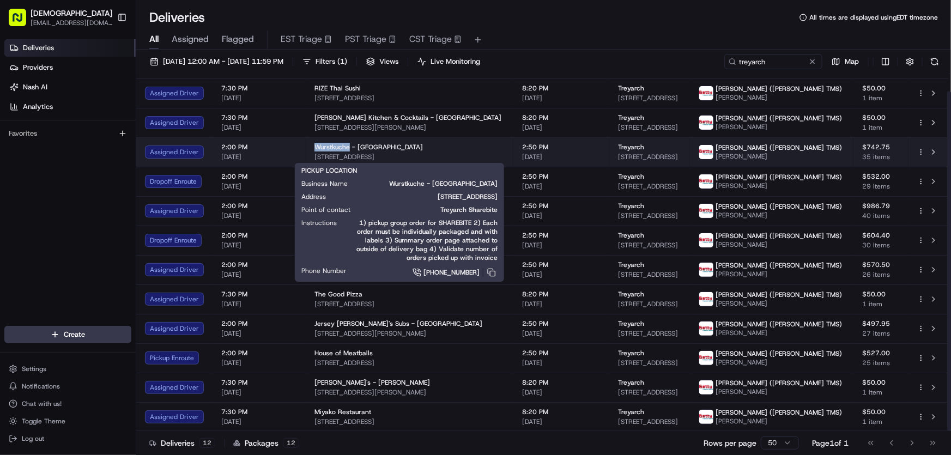
drag, startPoint x: 309, startPoint y: 146, endPoint x: 348, endPoint y: 145, distance: 38.7
click at [348, 145] on td "Wurstkuche - Venice 625 Lincoln Blvd, Venice, CA 90291, USA" at bounding box center [410, 151] width 208 height 29
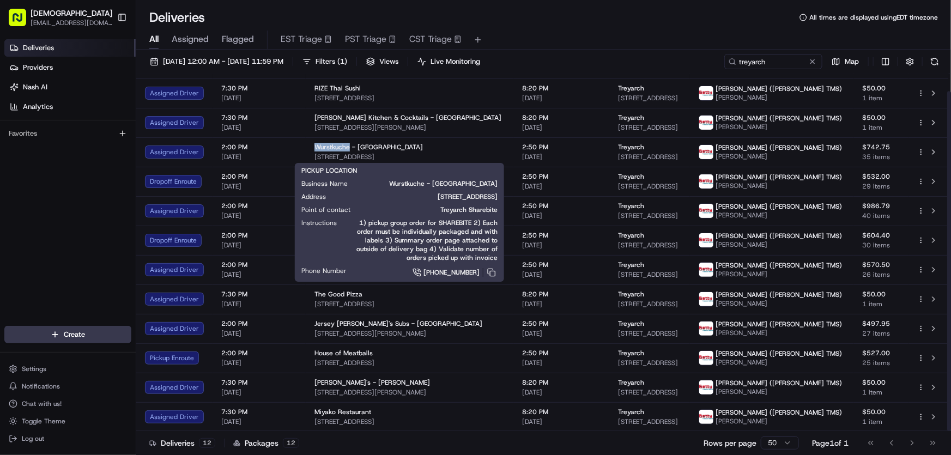
copy span "Wurstkuche"
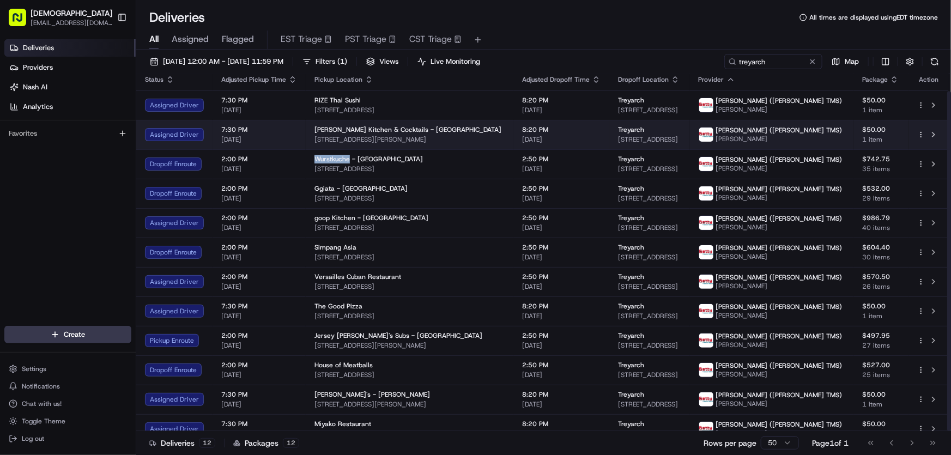
scroll to position [0, 0]
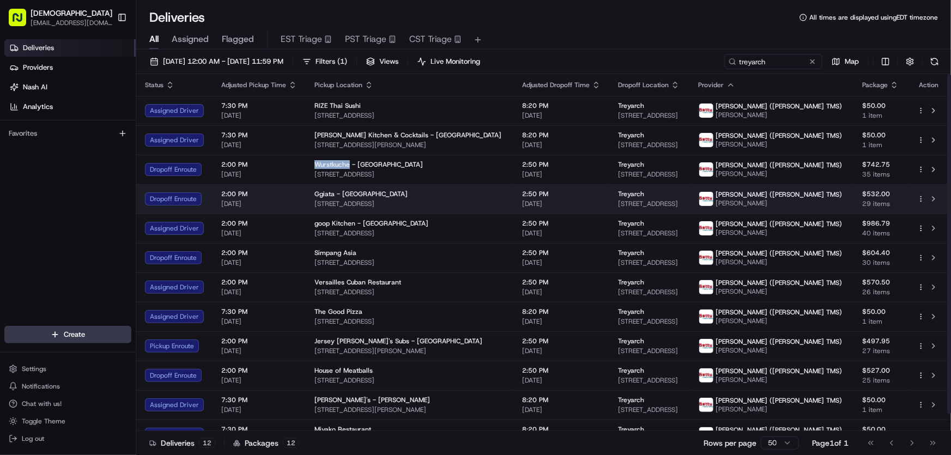
drag, startPoint x: 449, startPoint y: 201, endPoint x: 312, endPoint y: 207, distance: 137.0
click at [315, 207] on span "83 Windward Ave, Venice, CA 90291, USA" at bounding box center [410, 204] width 190 height 9
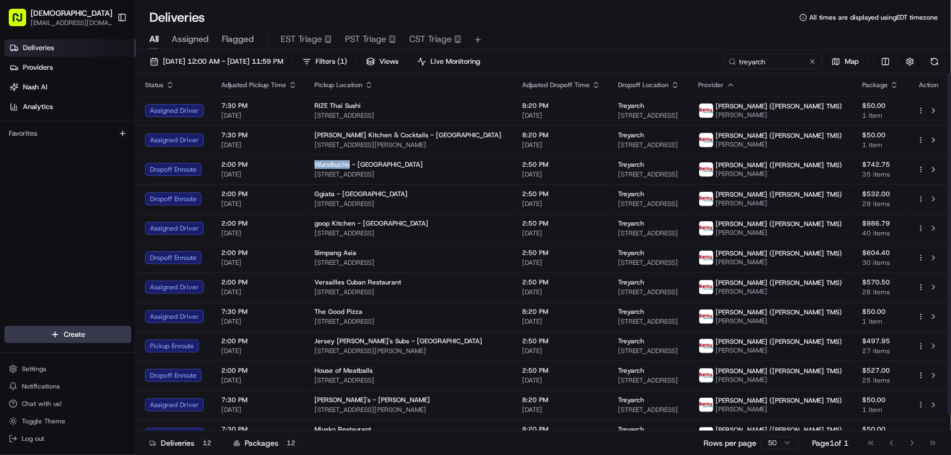
copy span "83 Windward Ave, Venice, CA 90291, USA"
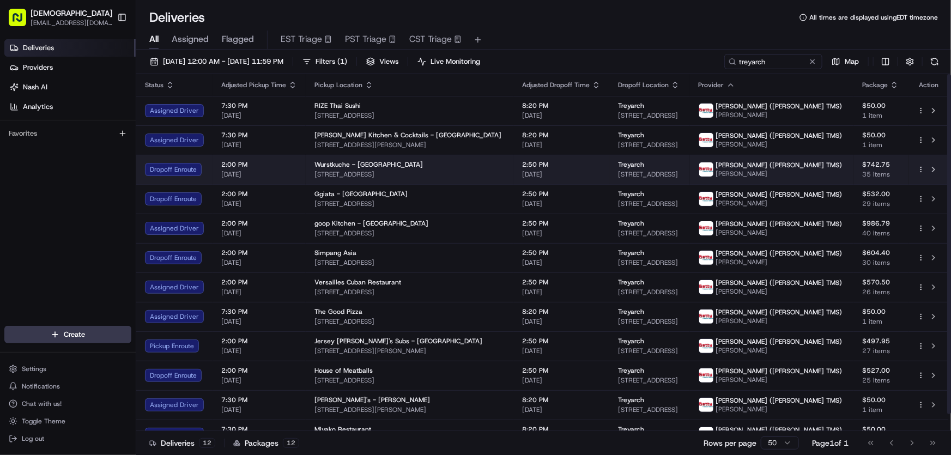
click at [348, 168] on div "Wurstkuche - Venice 625 Lincoln Blvd, Venice, CA 90291, USA" at bounding box center [410, 169] width 190 height 19
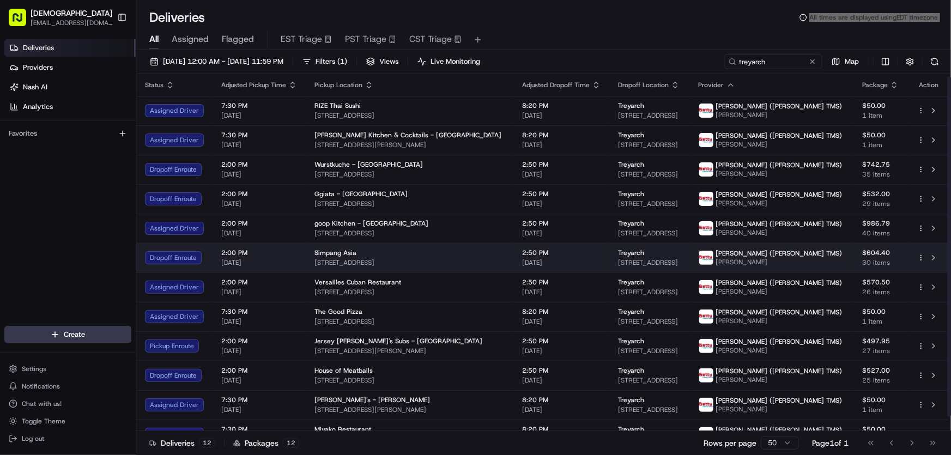
scroll to position [17, 0]
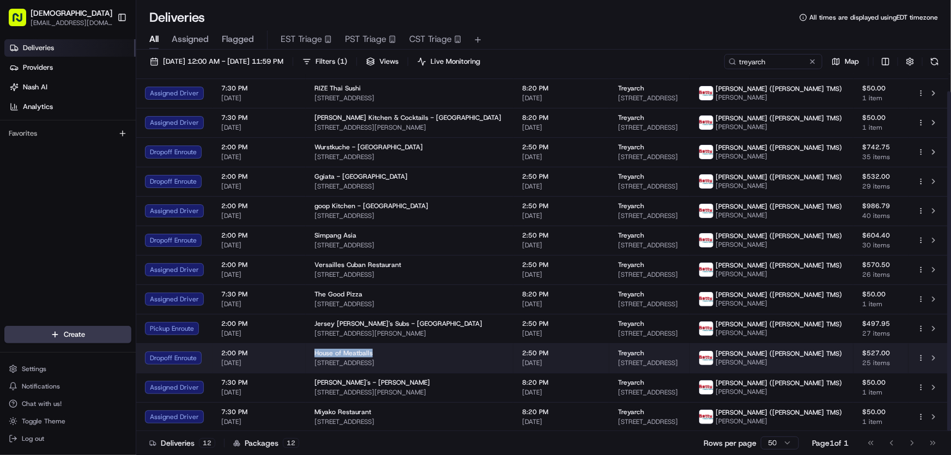
drag, startPoint x: 312, startPoint y: 352, endPoint x: 369, endPoint y: 351, distance: 57.2
click at [369, 351] on div "House of Meatballs" at bounding box center [410, 353] width 190 height 9
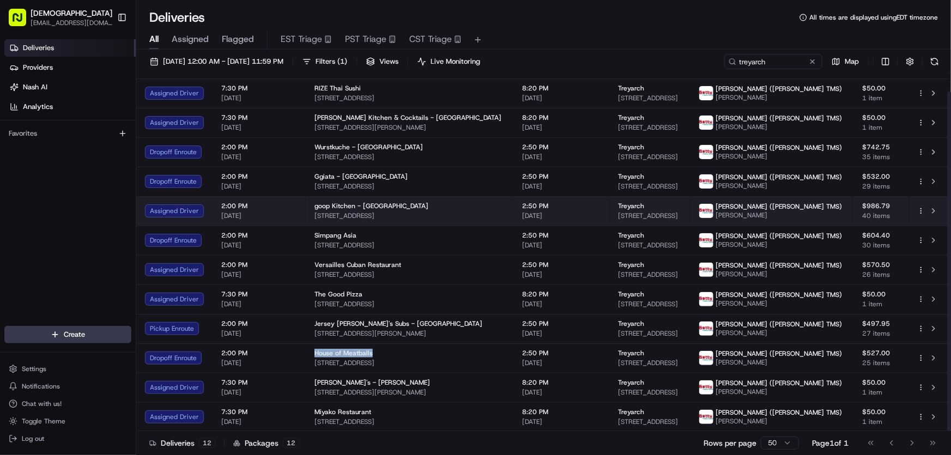
copy span "House of Meatballs"
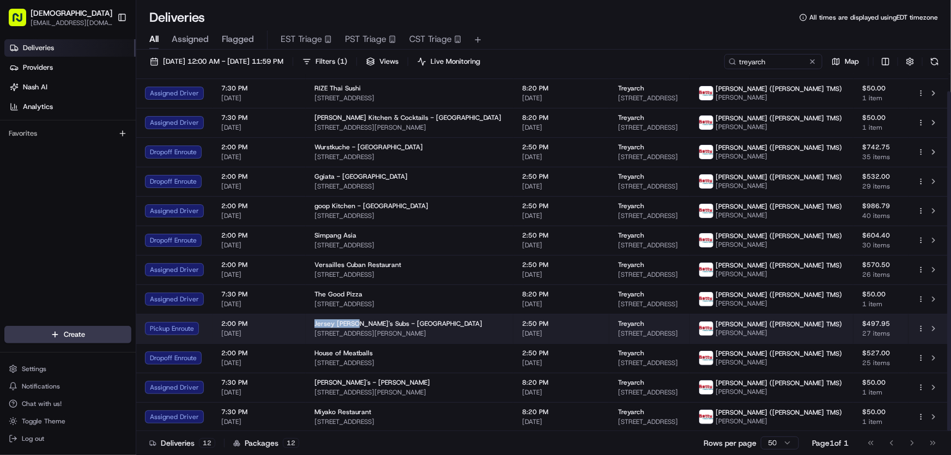
drag, startPoint x: 313, startPoint y: 320, endPoint x: 351, endPoint y: 323, distance: 38.3
click at [351, 323] on span "Jersey Mike's Subs - Culver City" at bounding box center [399, 323] width 168 height 9
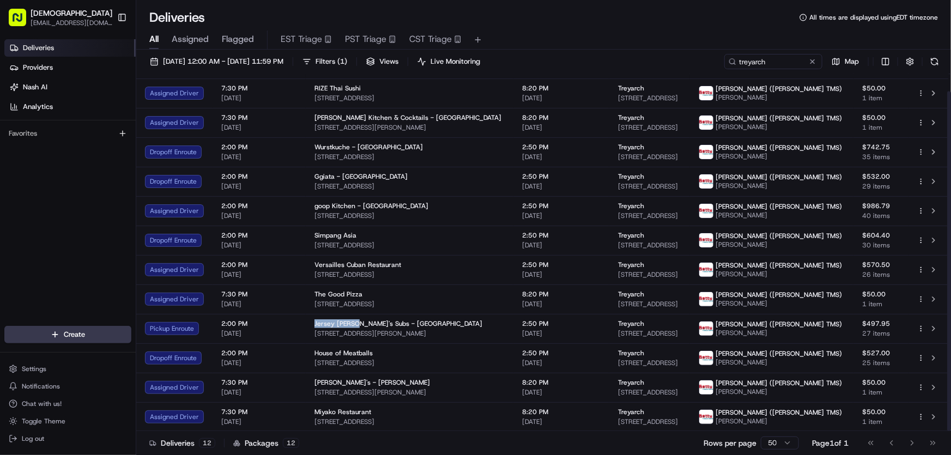
copy span "Jersey Mike's"
click at [585, 25] on div "Deliveries All times are displayed using EDT timezone" at bounding box center [543, 17] width 815 height 17
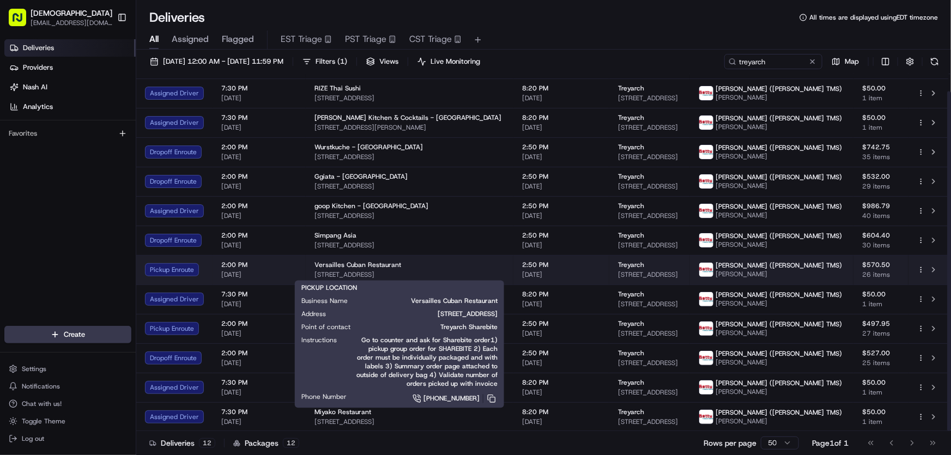
click at [354, 270] on span "10319 Venice Blvd., Los Angeles, CA 90034, USA" at bounding box center [410, 274] width 190 height 9
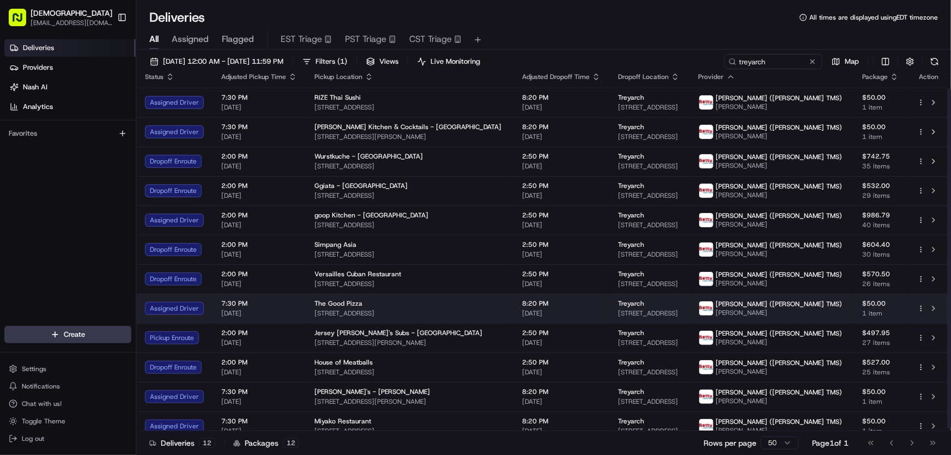
scroll to position [0, 0]
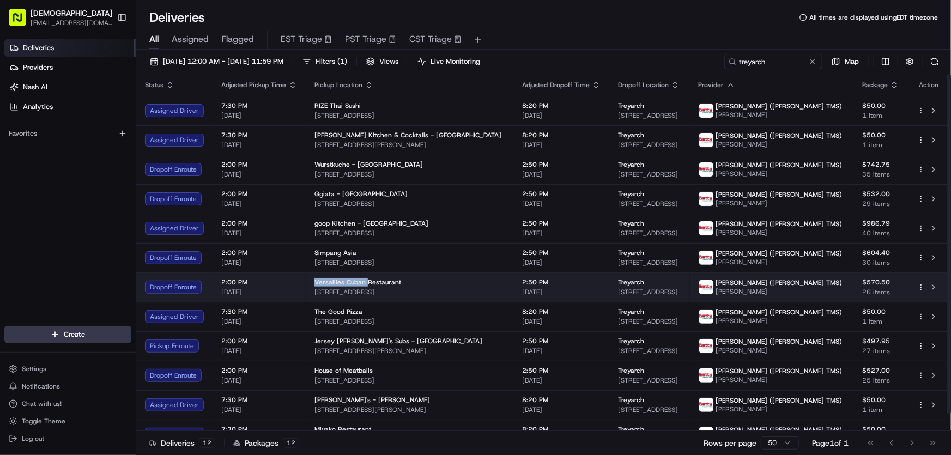
drag, startPoint x: 312, startPoint y: 281, endPoint x: 364, endPoint y: 281, distance: 52.3
click at [364, 281] on span "Versailles Cuban Restaurant" at bounding box center [358, 282] width 87 height 9
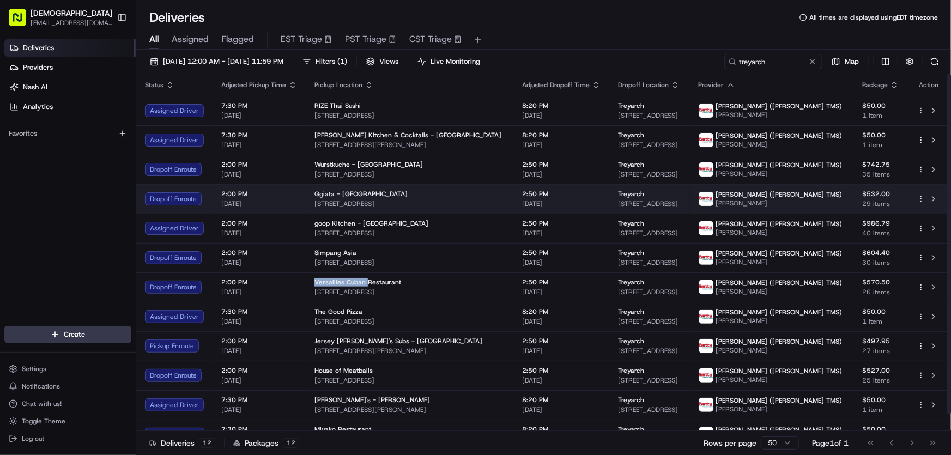
copy span "Versailles Cuban"
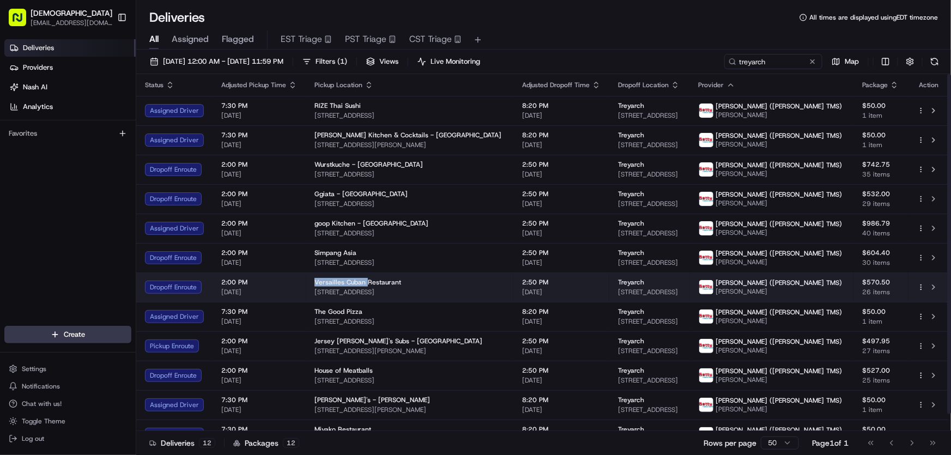
drag, startPoint x: 464, startPoint y: 290, endPoint x: 309, endPoint y: 297, distance: 155.5
click at [309, 297] on td "Versailles Cuban Restaurant 10319 Venice Blvd., Los Angeles, CA 90034, USA" at bounding box center [410, 287] width 208 height 29
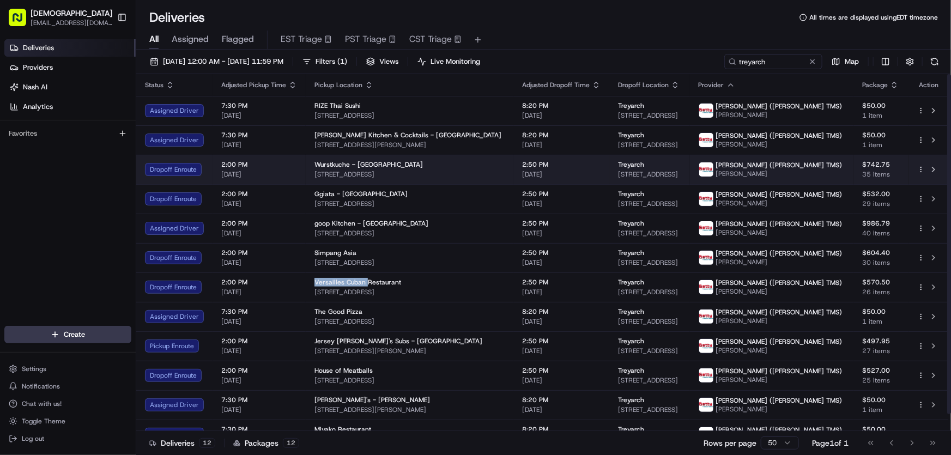
copy span "10319 Venice Blvd., Los Angeles, CA 90034, USA"
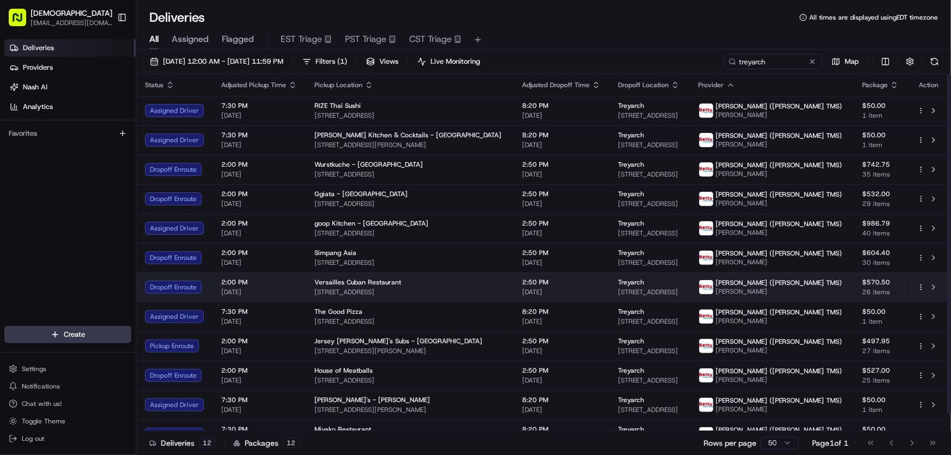
click at [542, 282] on span "2:50 PM" at bounding box center [561, 282] width 78 height 9
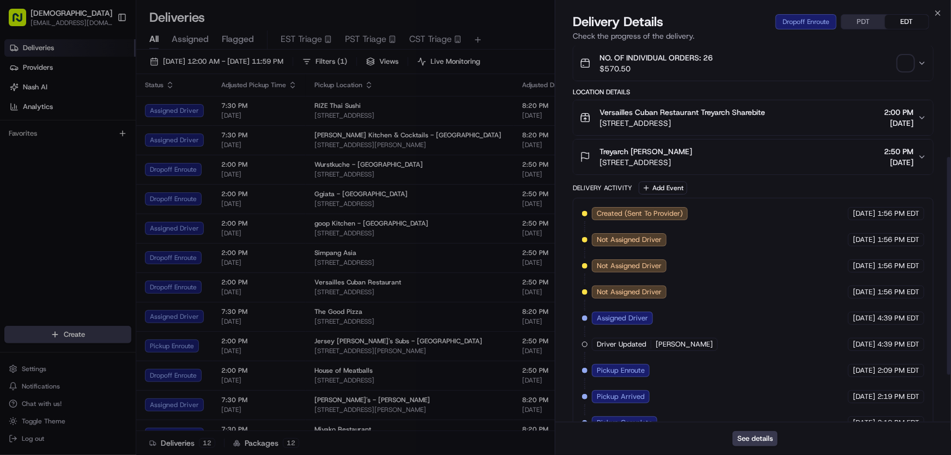
scroll to position [274, 0]
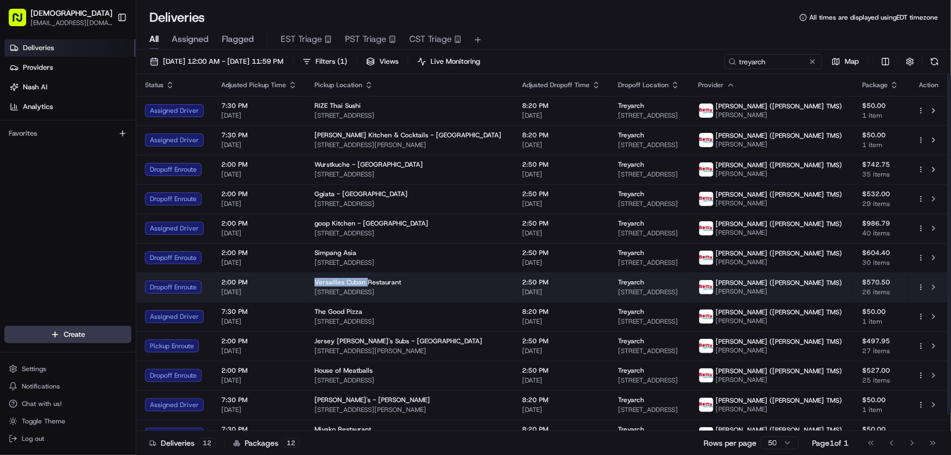
drag, startPoint x: 311, startPoint y: 278, endPoint x: 362, endPoint y: 279, distance: 51.8
click at [362, 279] on td "Versailles Cuban Restaurant 10319 Venice Blvd., Los Angeles, CA 90034, USA" at bounding box center [410, 287] width 208 height 29
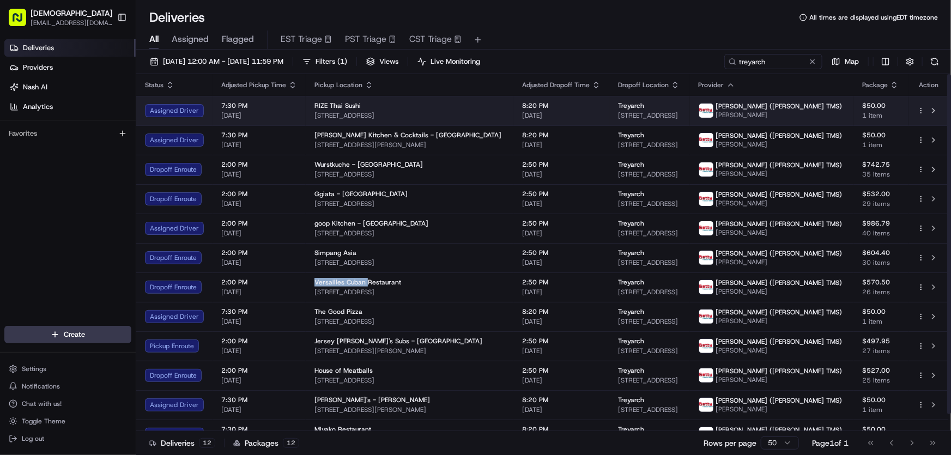
copy span "Versailles Cuban"
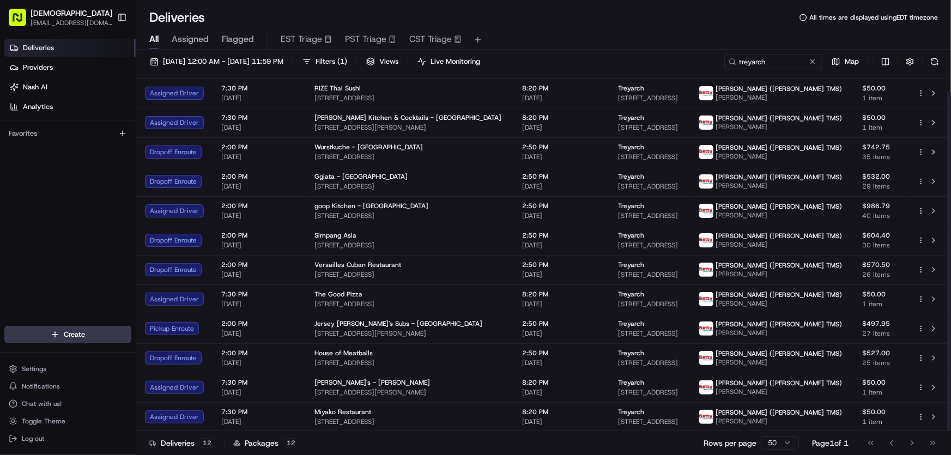
click at [602, 34] on div "All Assigned Flagged EST Triage PST Triage CST Triage" at bounding box center [543, 40] width 815 height 19
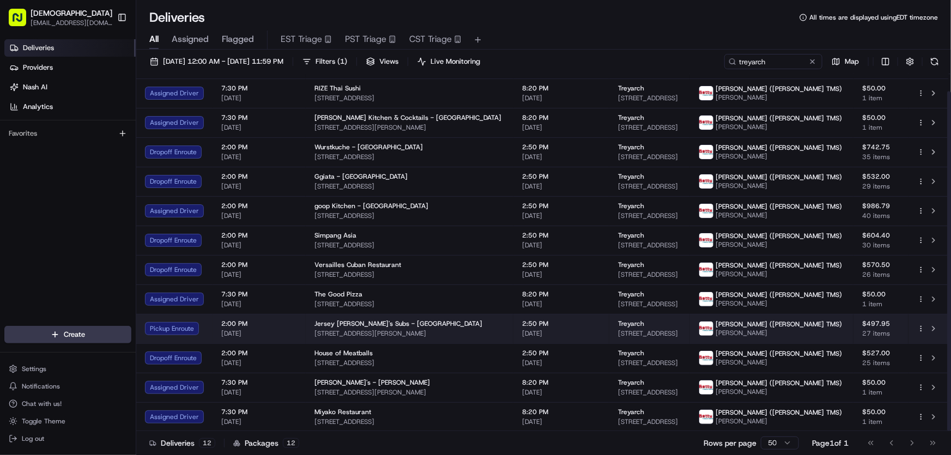
click at [339, 324] on span "Jersey Mike's Subs - Culver City" at bounding box center [399, 323] width 168 height 9
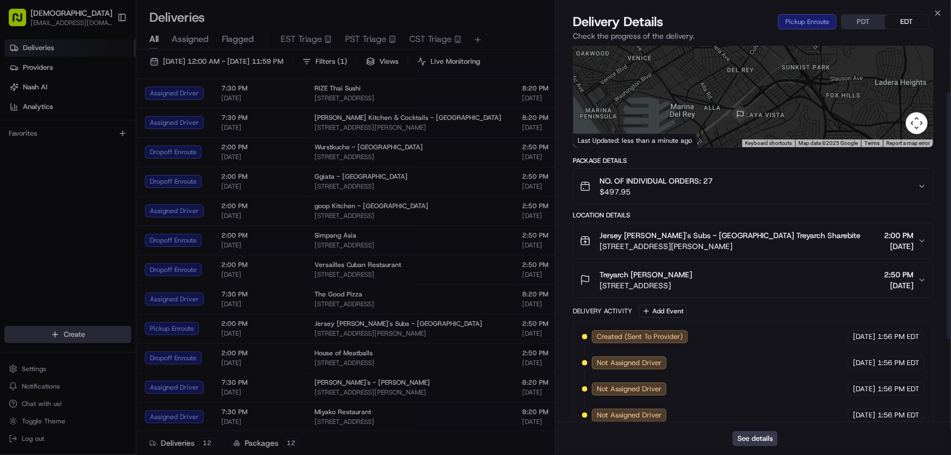
scroll to position [196, 0]
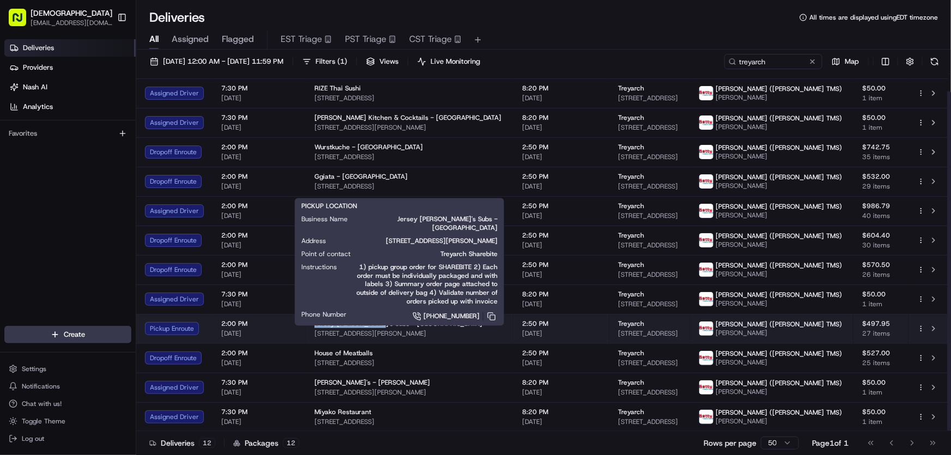
drag, startPoint x: 310, startPoint y: 322, endPoint x: 371, endPoint y: 325, distance: 61.1
click at [371, 325] on td "Jersey Mike's Subs - Culver City 4114 Sepulveda Blvd, Culver City, CA 90230, USA" at bounding box center [410, 328] width 208 height 29
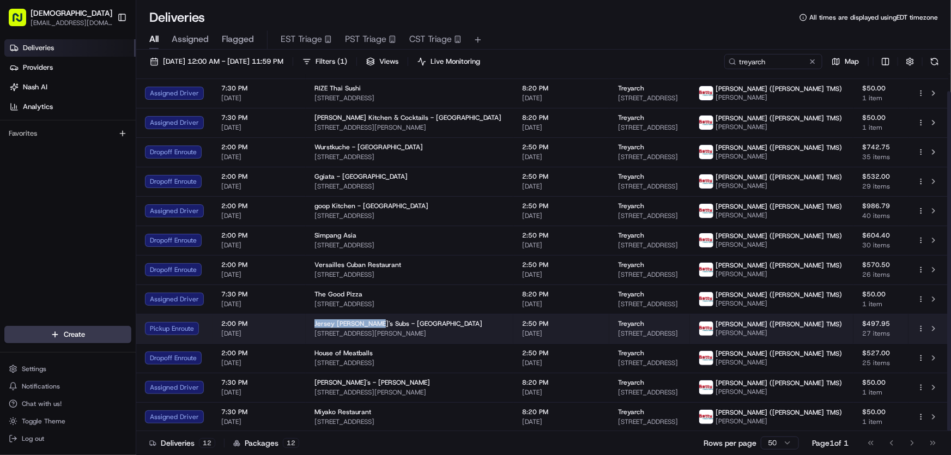
click at [311, 324] on td "Jersey Mike's Subs - Culver City 4114 Sepulveda Blvd, Culver City, CA 90230, USA" at bounding box center [410, 328] width 208 height 29
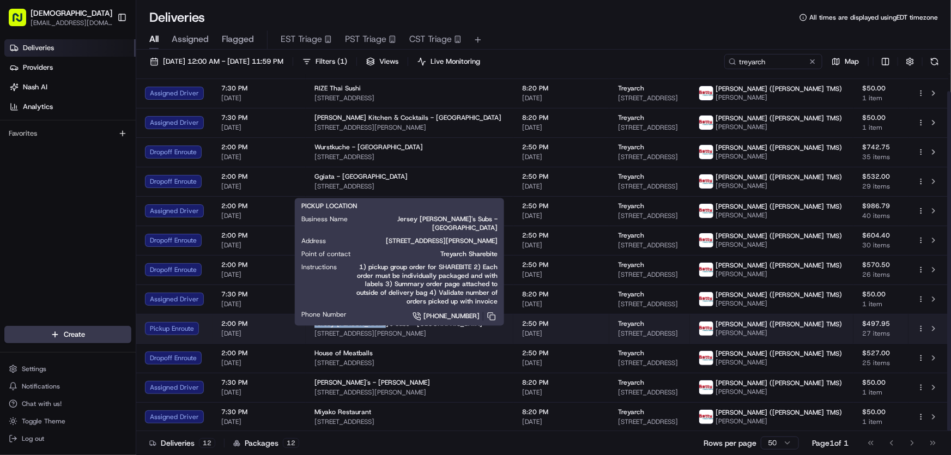
drag, startPoint x: 310, startPoint y: 321, endPoint x: 369, endPoint y: 327, distance: 59.1
click at [369, 327] on td "Jersey Mike's Subs - Culver City 4114 Sepulveda Blvd, Culver City, CA 90230, USA" at bounding box center [410, 328] width 208 height 29
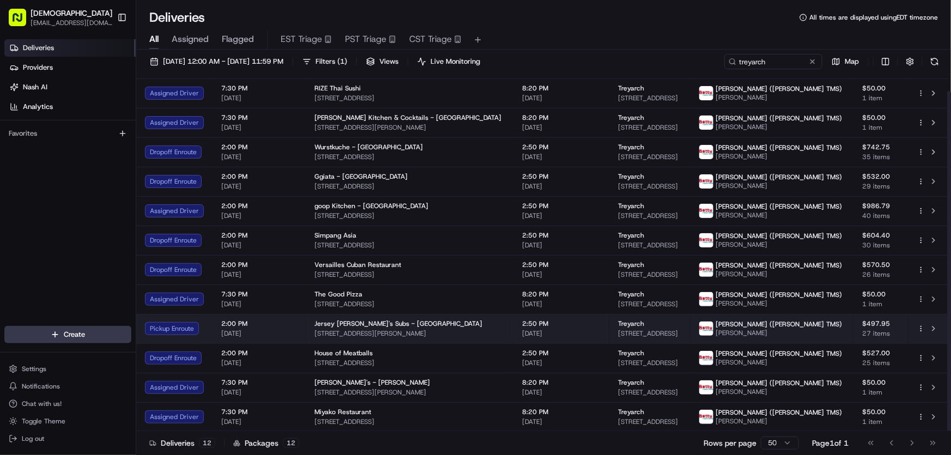
click at [356, 329] on span "4114 Sepulveda Blvd, Culver City, CA 90230, USA" at bounding box center [410, 333] width 190 height 9
drag, startPoint x: 322, startPoint y: 322, endPoint x: 347, endPoint y: 324, distance: 25.1
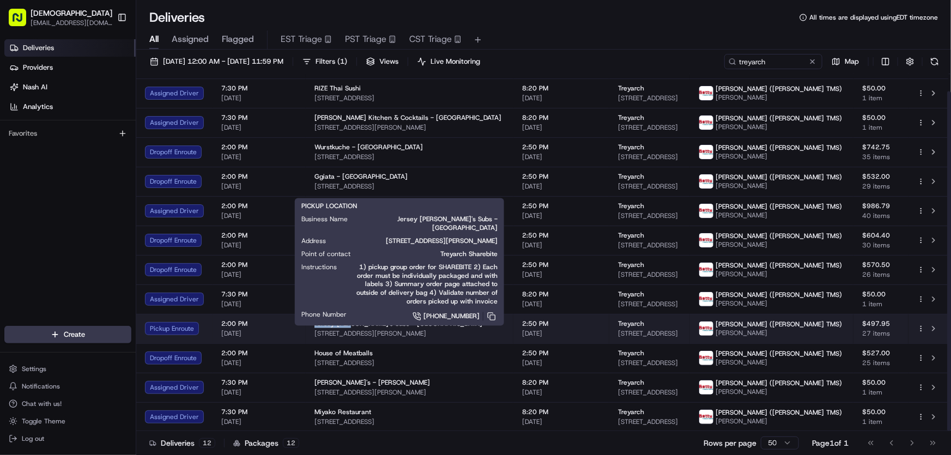
click at [342, 325] on span "Jersey Mike's Subs - Culver City" at bounding box center [399, 323] width 168 height 9
drag, startPoint x: 311, startPoint y: 323, endPoint x: 370, endPoint y: 325, distance: 58.9
click at [370, 325] on td "Jersey Mike's Subs - Culver City 4114 Sepulveda Blvd, Culver City, CA 90230, USA" at bounding box center [410, 328] width 208 height 29
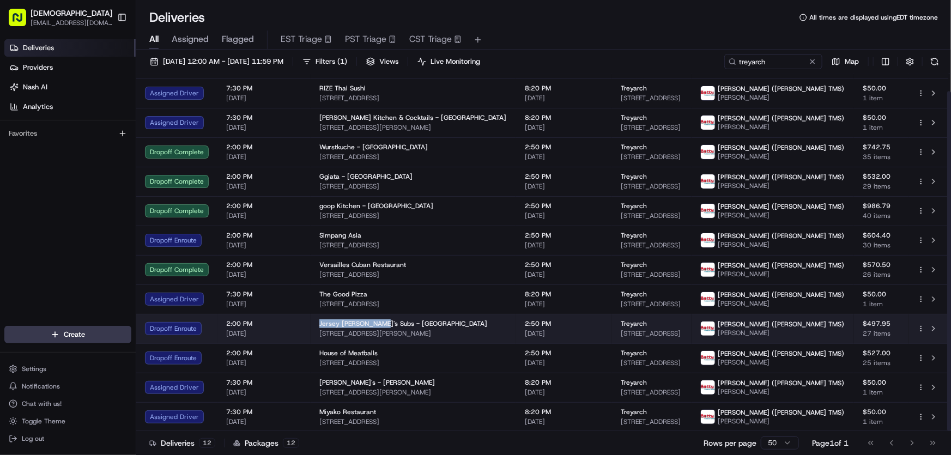
drag, startPoint x: 470, startPoint y: 331, endPoint x: 316, endPoint y: 333, distance: 154.3
click at [316, 333] on td "Jersey Mike's Subs - Culver City 4114 Sepulveda Blvd, Culver City, CA 90230, USA" at bounding box center [414, 328] width 206 height 29
click at [492, 327] on td "Jersey Mike's Subs - Culver City 4114 Sepulveda Blvd, Culver City, CA 90230, USA" at bounding box center [414, 328] width 206 height 29
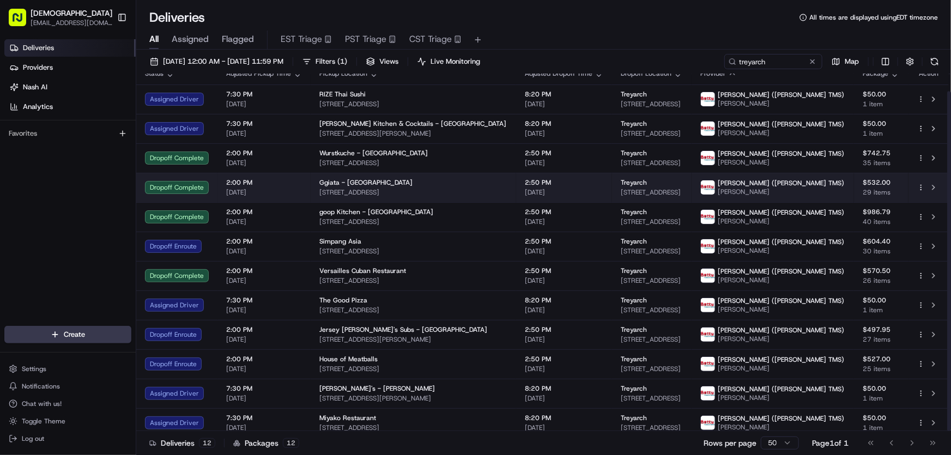
scroll to position [17, 0]
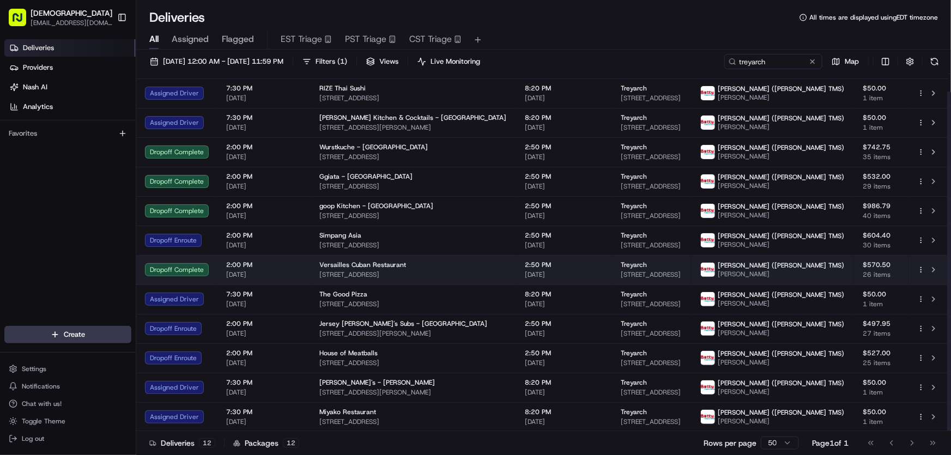
click at [391, 269] on div "Versailles Cuban Restaurant 10319 Venice Blvd., Los Angeles, CA 90034, USA" at bounding box center [413, 270] width 188 height 19
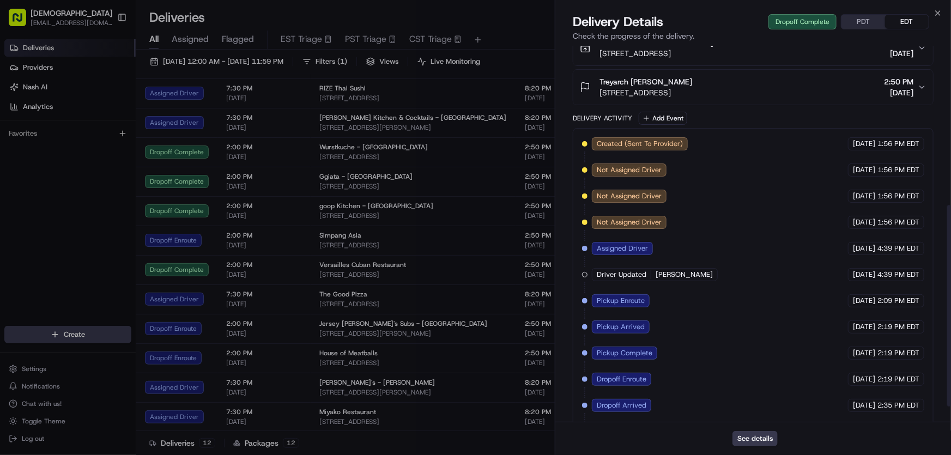
scroll to position [327, 0]
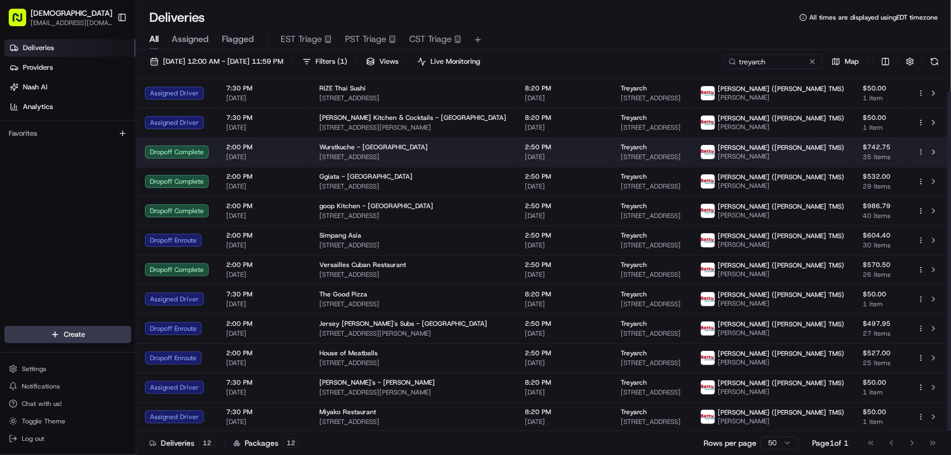
click at [374, 153] on span "625 Lincoln Blvd, Venice, CA 90291, USA" at bounding box center [413, 157] width 188 height 9
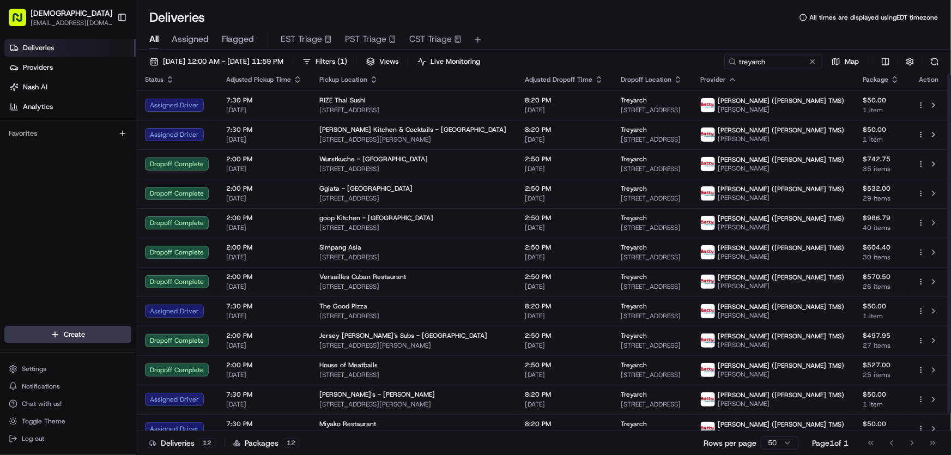
scroll to position [0, 0]
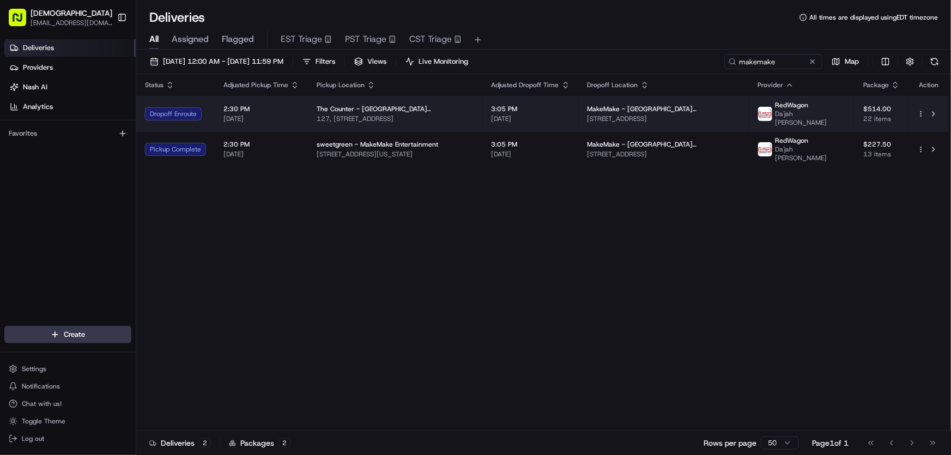
drag, startPoint x: 498, startPoint y: 114, endPoint x: 330, endPoint y: 114, distance: 167.9
click at [330, 114] on span "127, 2901 Ocean Park Blvd, Santa Monica, CA 90405, USA" at bounding box center [396, 118] width 158 height 9
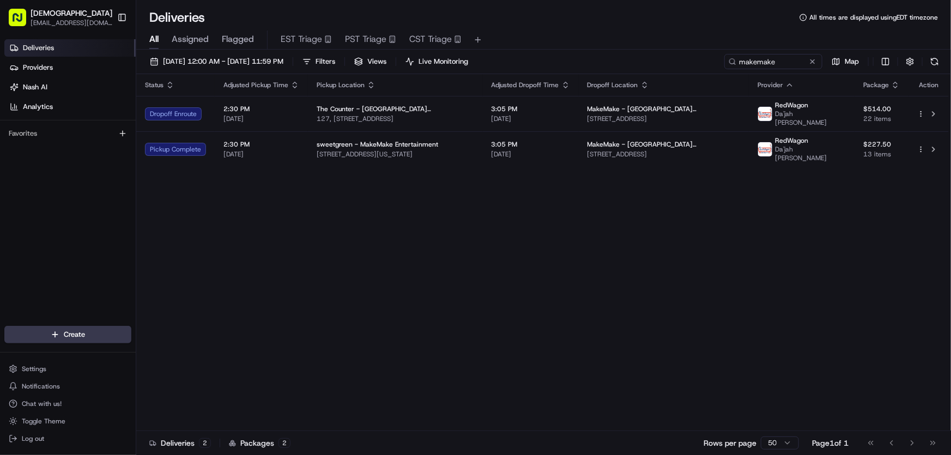
copy span "2901 Ocean Park Blvd, Santa Monica, CA 90405, USA"
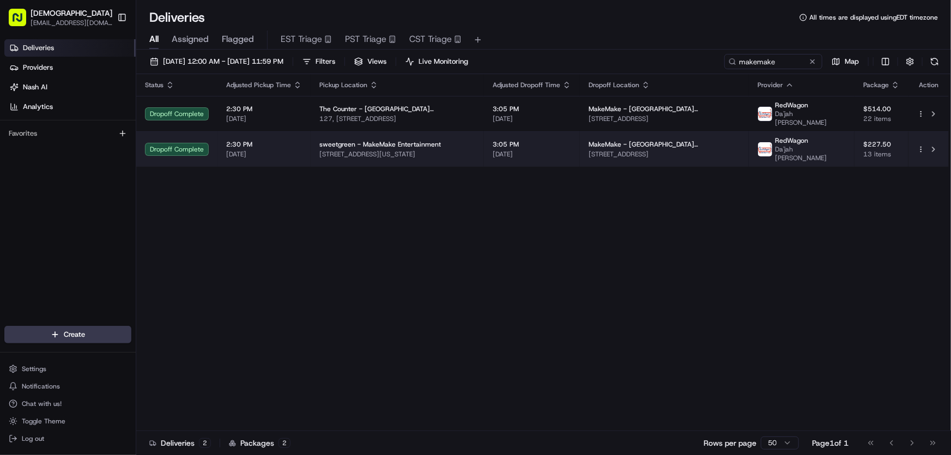
click at [416, 150] on span "8840 Washington Blvd, Culver City, CA 90232, USA" at bounding box center [397, 154] width 156 height 9
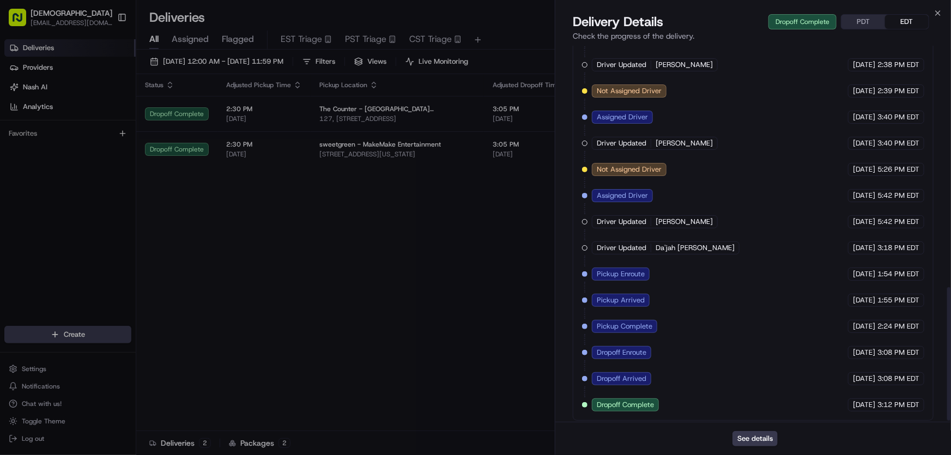
scroll to position [685, 0]
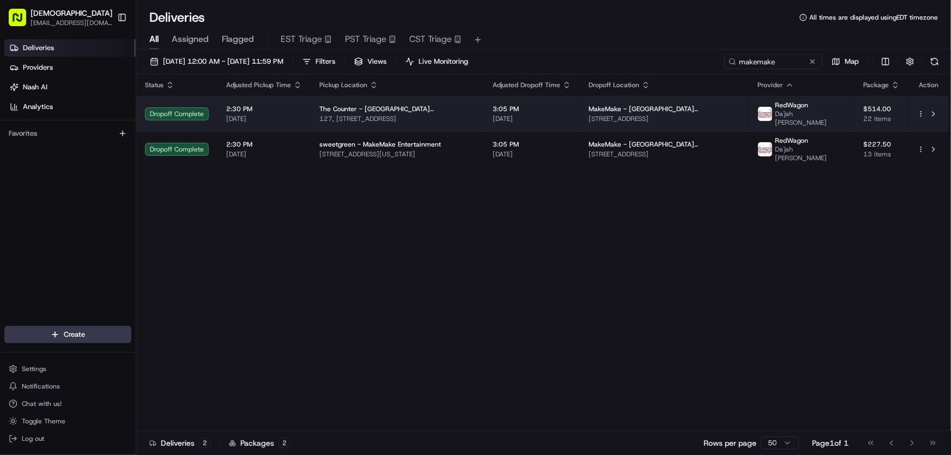
click at [446, 114] on span "127, 2901 Ocean Park Blvd, Santa Monica, CA 90405, USA" at bounding box center [397, 118] width 156 height 9
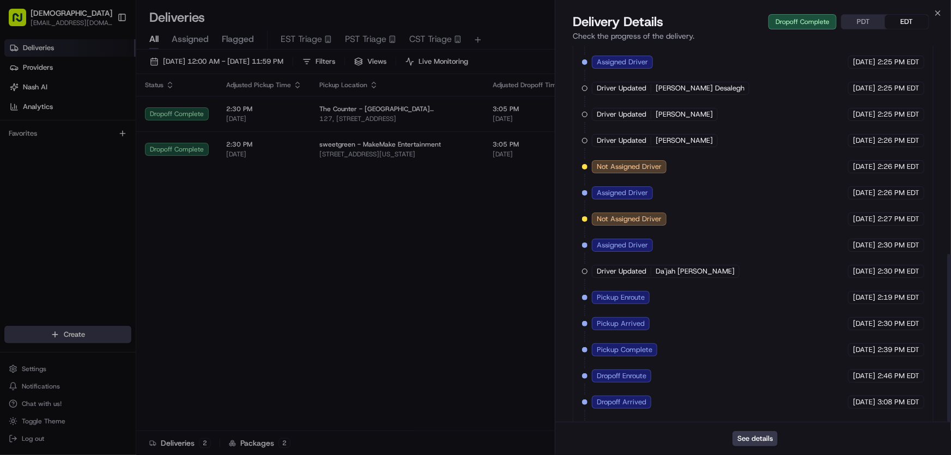
scroll to position [466, 0]
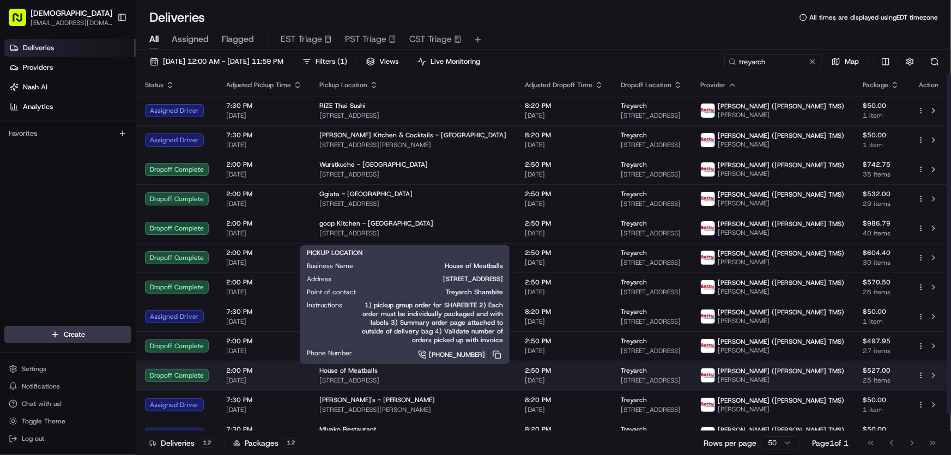
click at [336, 370] on span "House of Meatballs" at bounding box center [348, 370] width 58 height 9
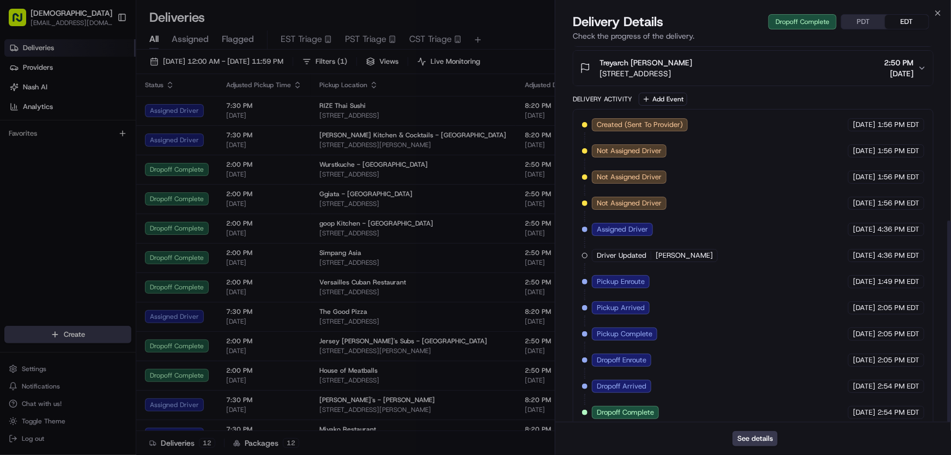
scroll to position [327, 0]
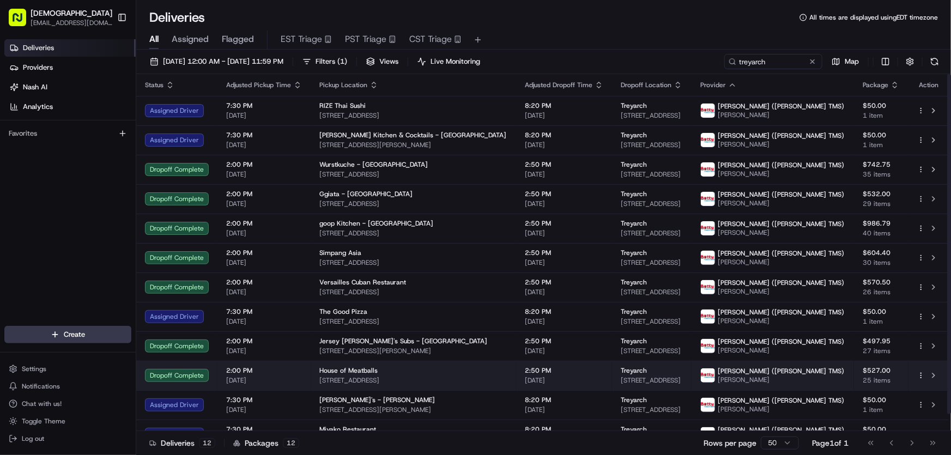
click at [350, 374] on span "House of Meatballs" at bounding box center [348, 370] width 58 height 9
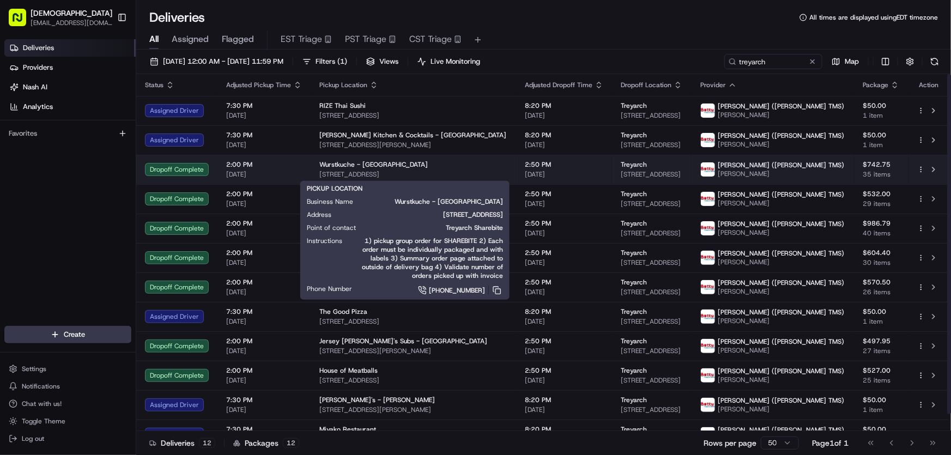
click at [361, 170] on span "625 Lincoln Blvd, Venice, CA 90291, USA" at bounding box center [413, 174] width 188 height 9
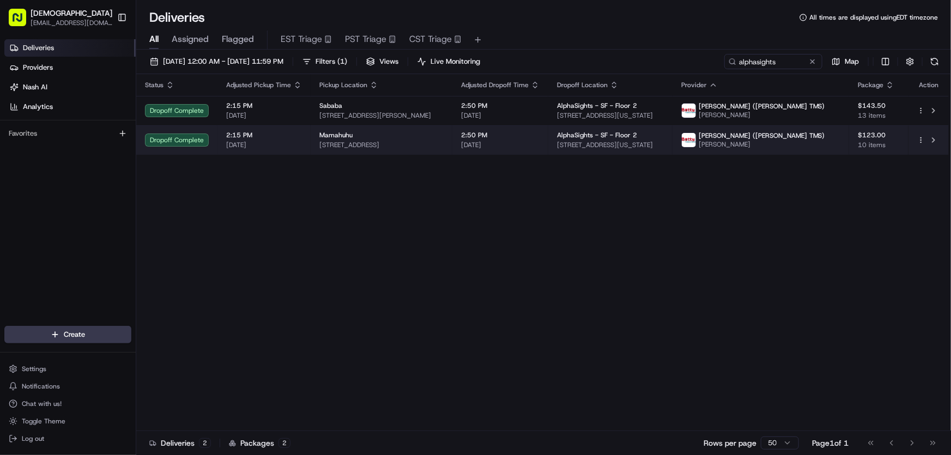
click at [402, 144] on span "[STREET_ADDRESS]" at bounding box center [381, 145] width 124 height 9
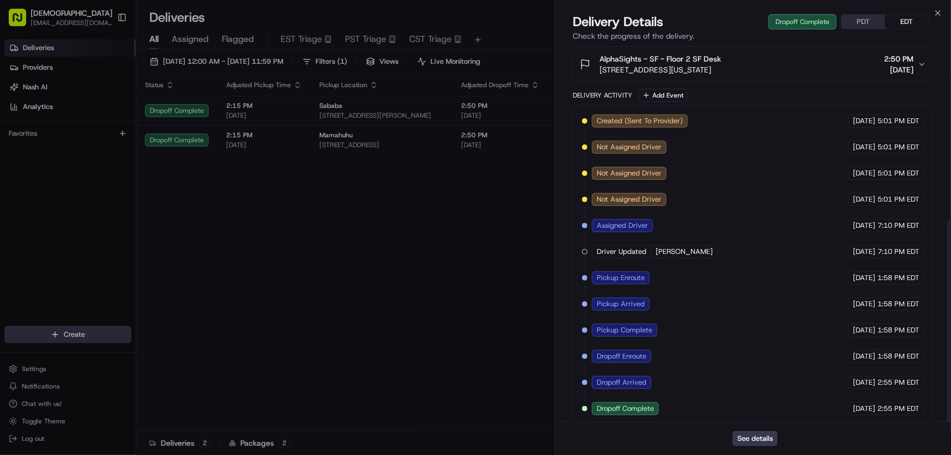
scroll to position [327, 0]
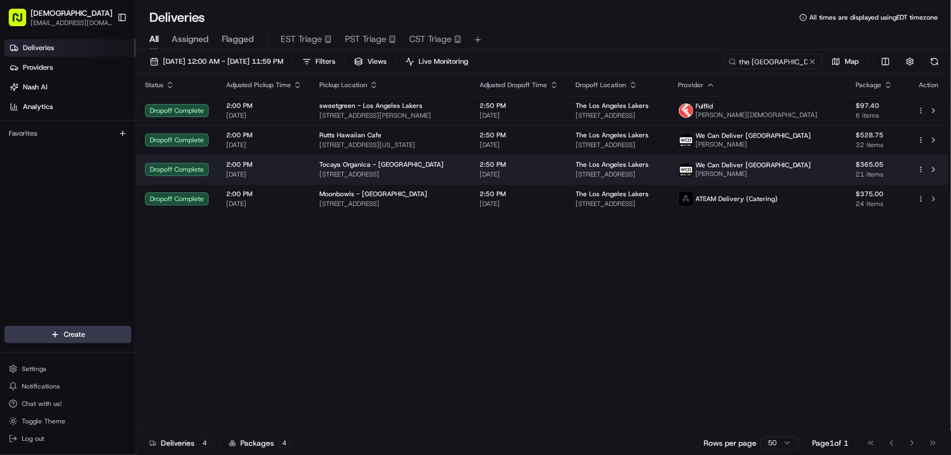
click at [385, 173] on span "[STREET_ADDRESS]" at bounding box center [390, 174] width 143 height 9
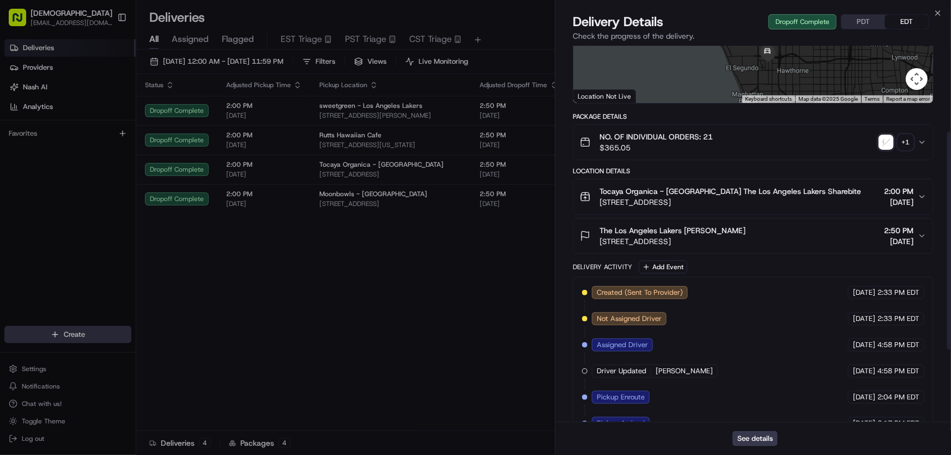
scroll to position [274, 0]
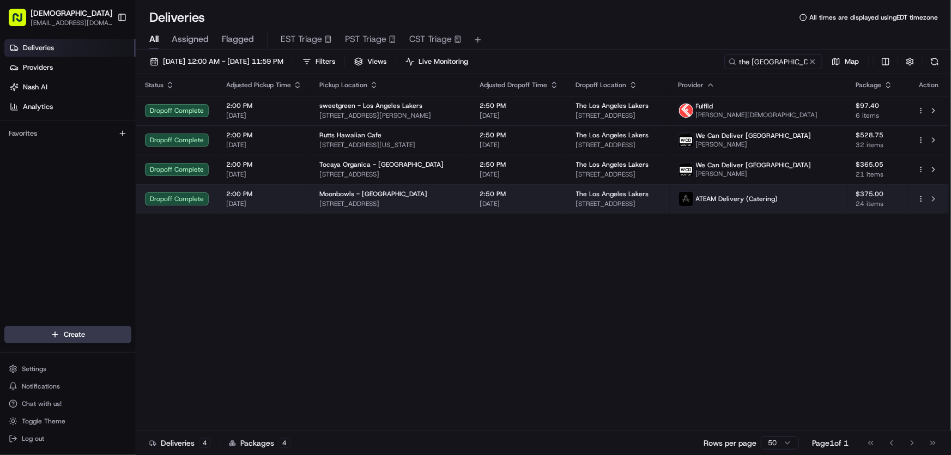
click at [401, 202] on span "[STREET_ADDRESS]" at bounding box center [390, 204] width 143 height 9
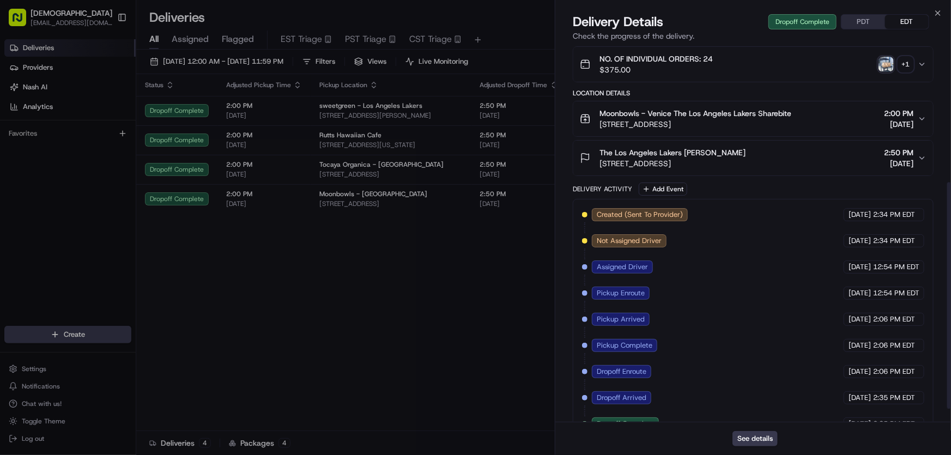
scroll to position [249, 0]
